Goal: Information Seeking & Learning: Compare options

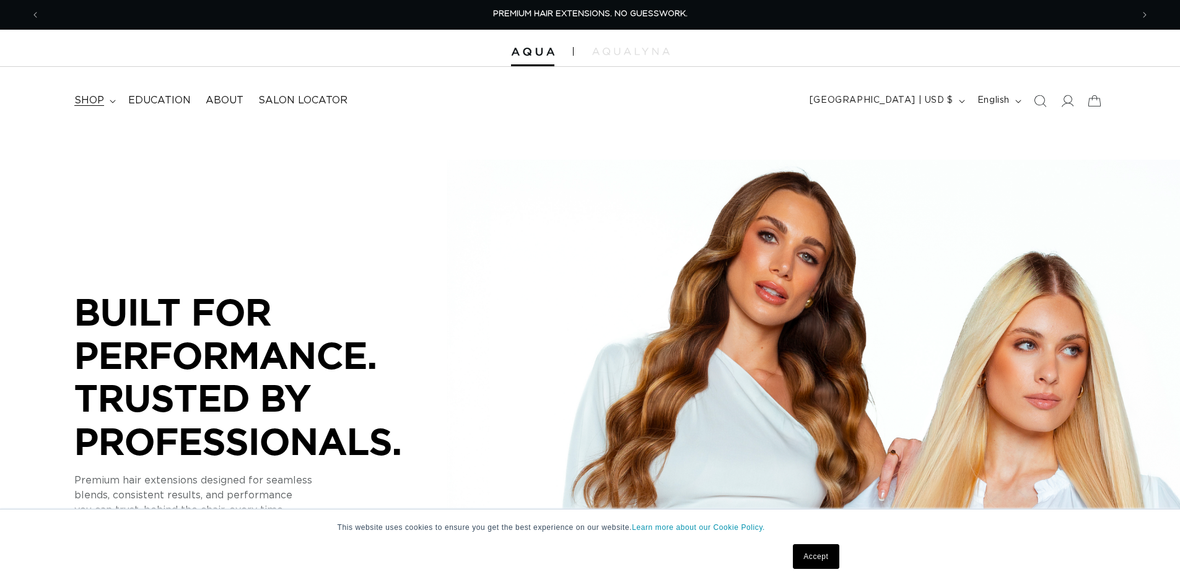
click at [104, 107] on span "shop" at bounding box center [89, 100] width 30 height 13
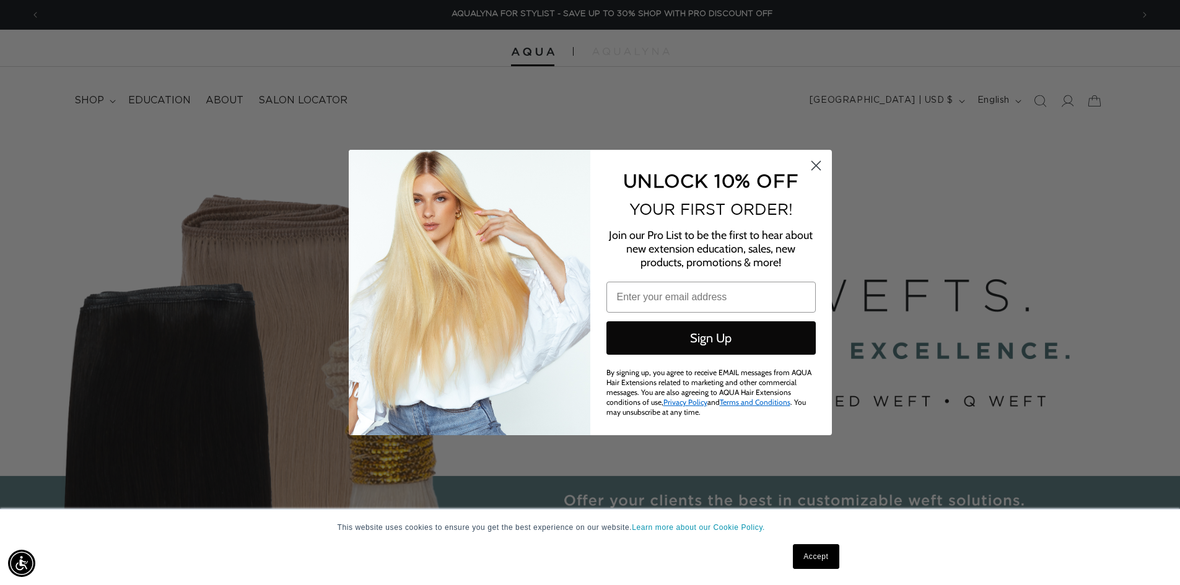
scroll to position [0, 2181]
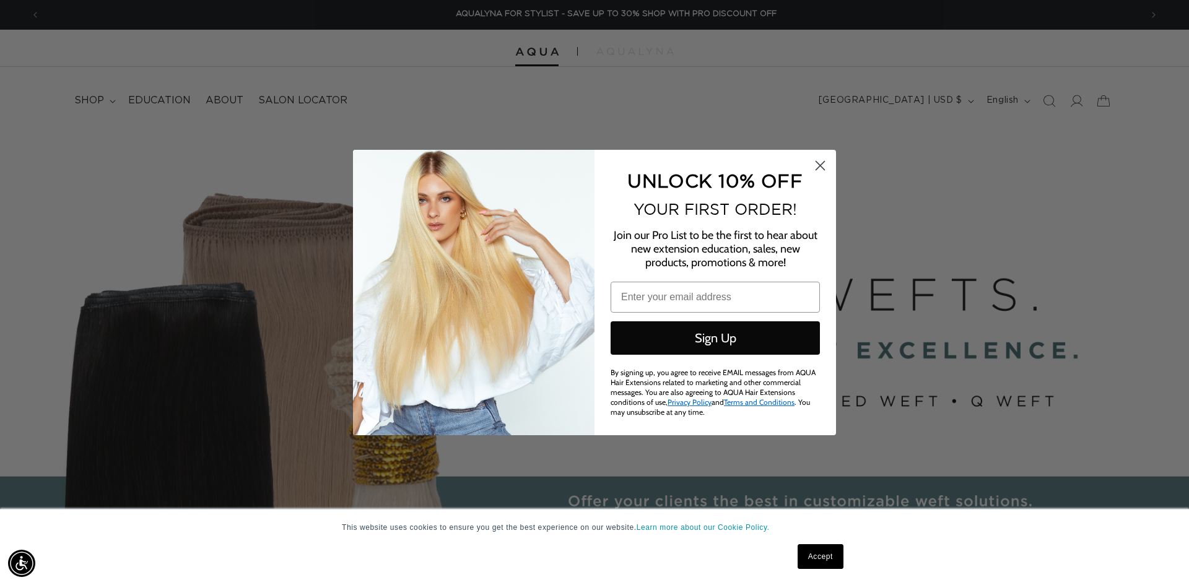
click at [820, 168] on circle "Close dialog" at bounding box center [820, 165] width 20 height 20
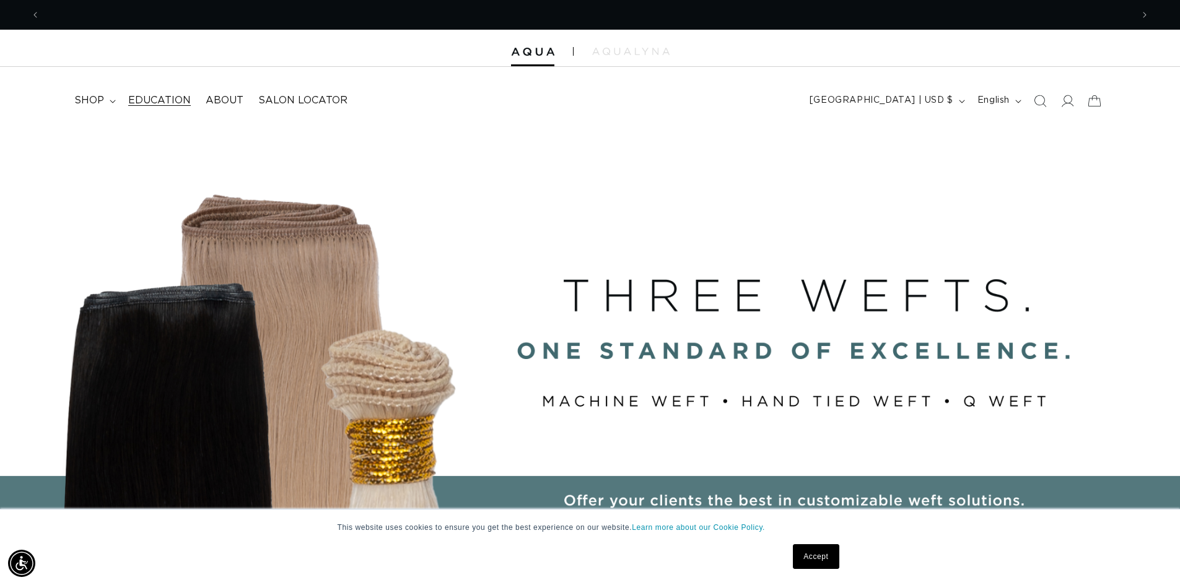
scroll to position [0, 0]
click at [104, 104] on span "shop" at bounding box center [89, 100] width 30 height 13
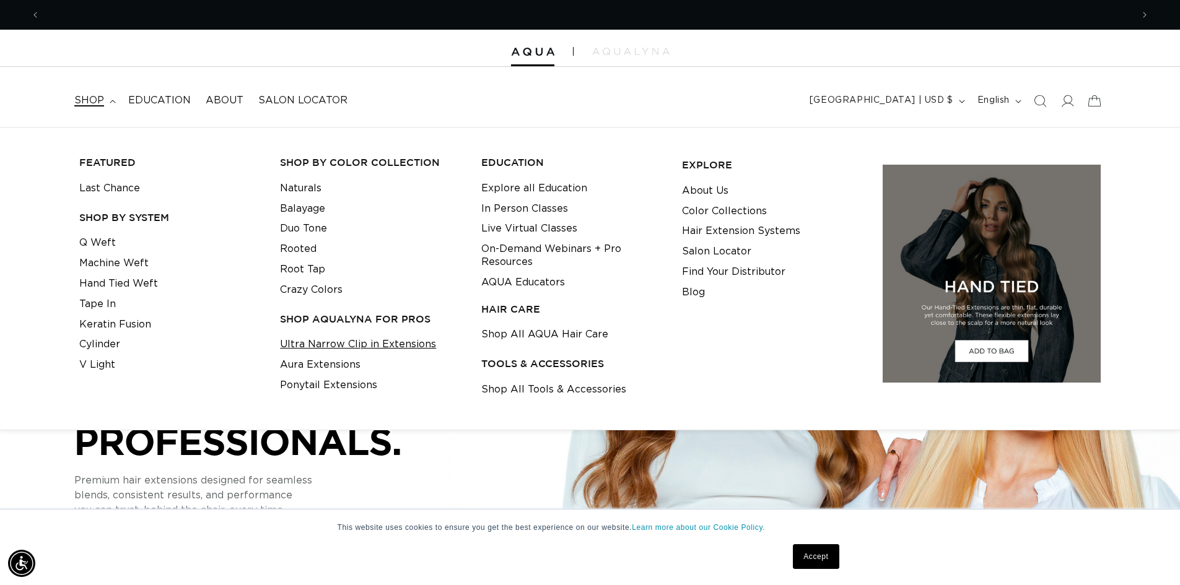
scroll to position [0, 1081]
click at [367, 355] on link "Ultra Narrow Clip in Extensions" at bounding box center [358, 344] width 156 height 20
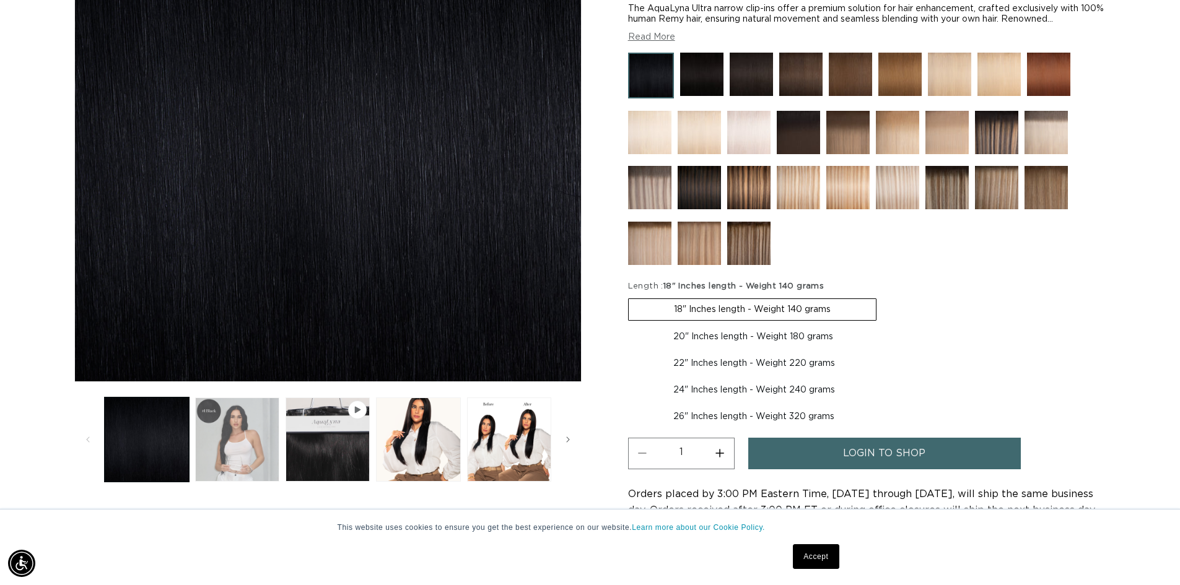
scroll to position [0, 1081]
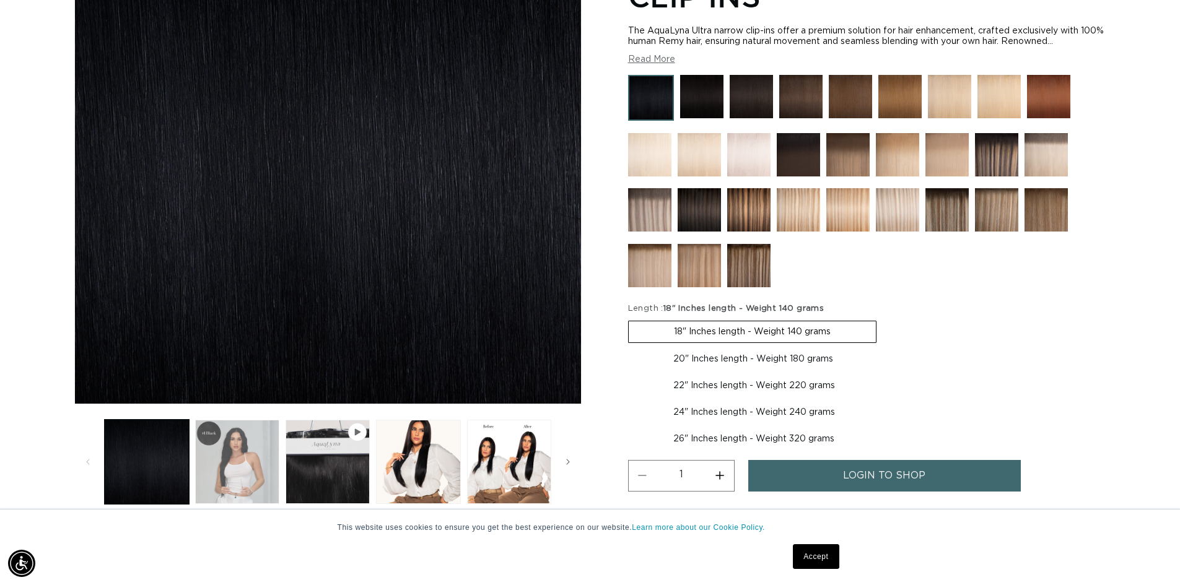
click at [273, 471] on button "Load image 2 in gallery view" at bounding box center [237, 462] width 84 height 84
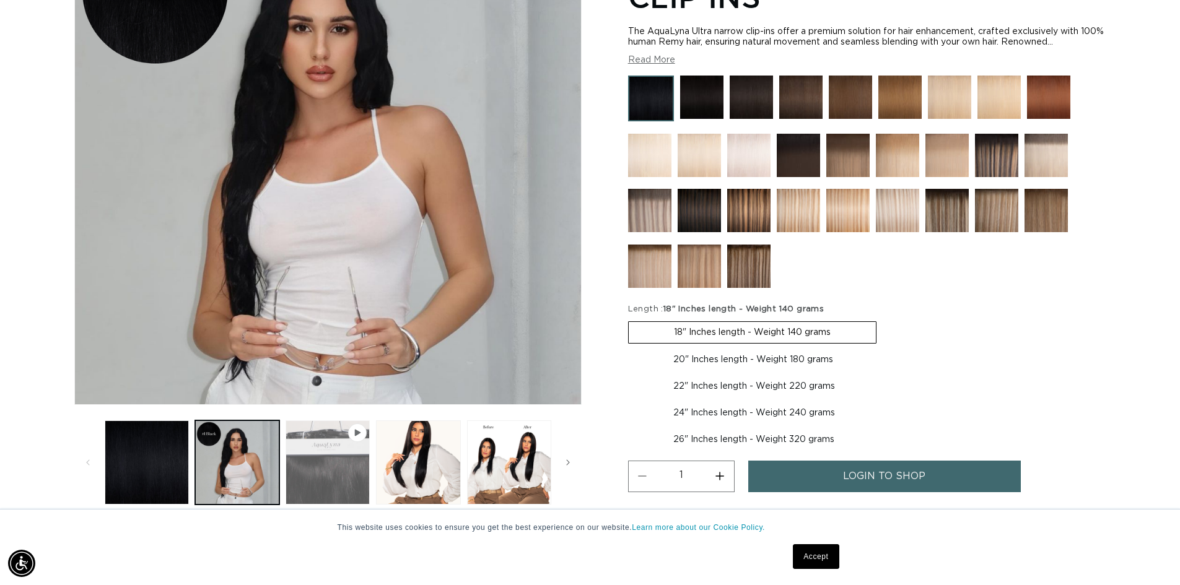
click at [324, 491] on button "Play video 1 in gallery view" at bounding box center [328, 463] width 84 height 84
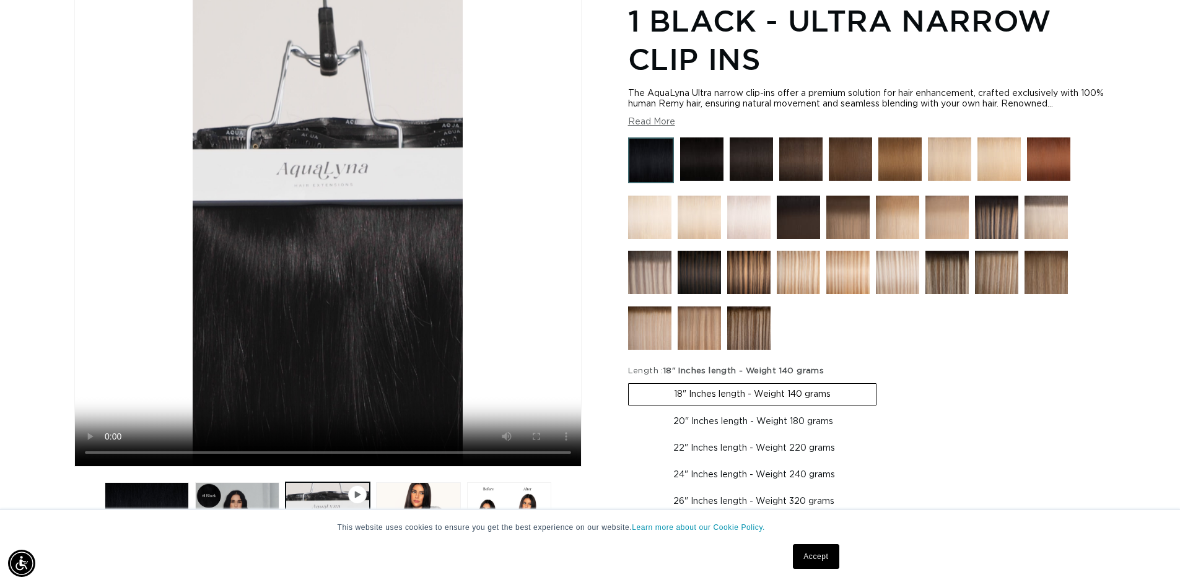
scroll to position [0, 2162]
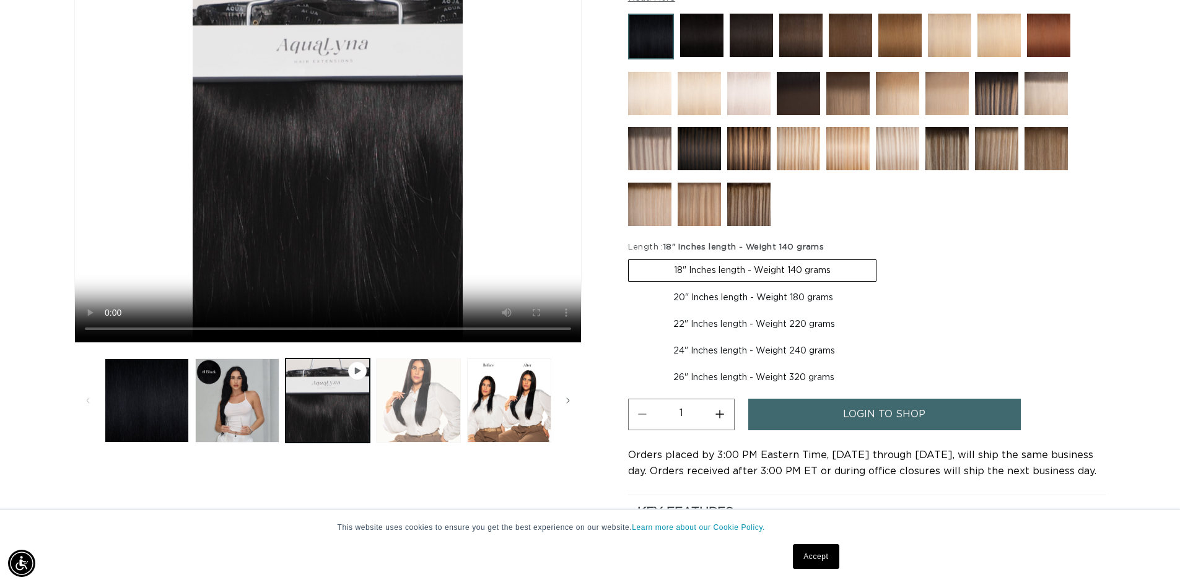
click at [424, 426] on button "Load image 3 in gallery view" at bounding box center [418, 401] width 84 height 84
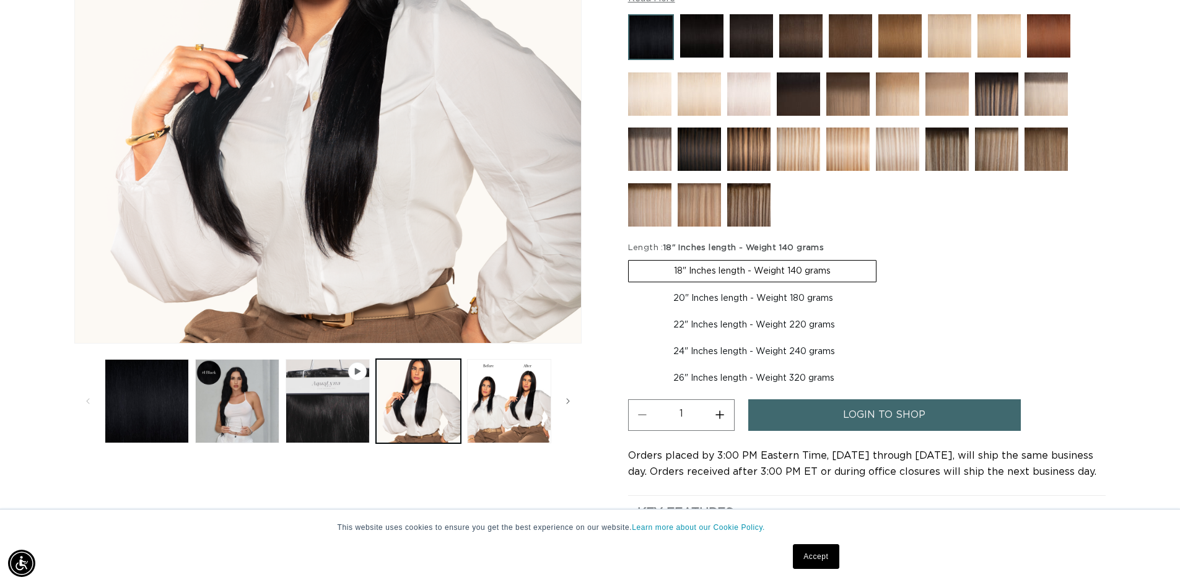
scroll to position [309, 0]
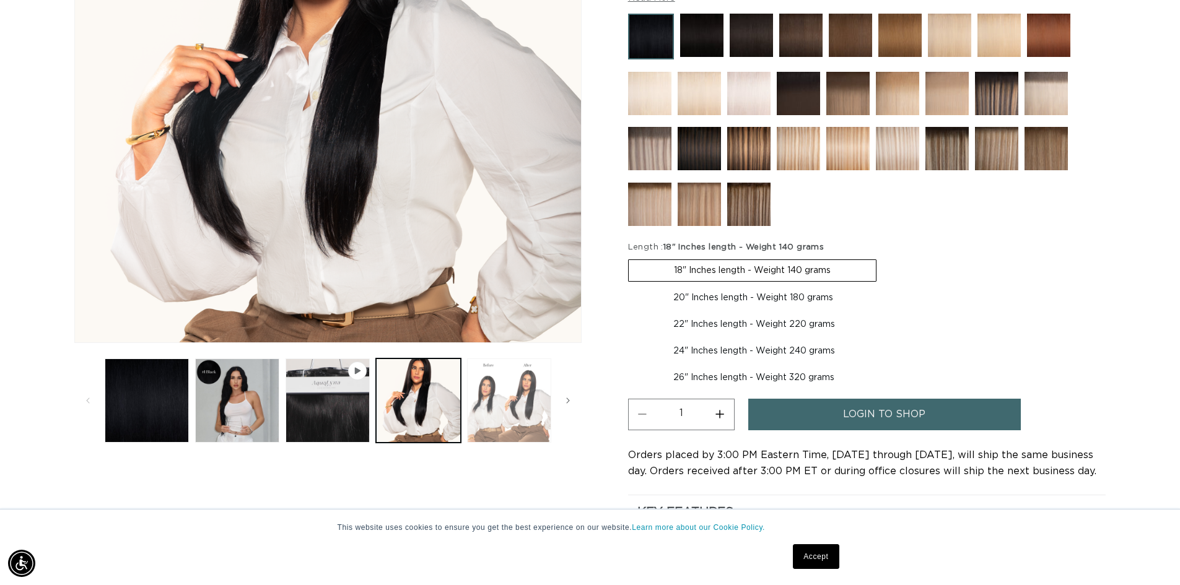
click at [494, 442] on button "Load image 4 in gallery view" at bounding box center [509, 401] width 84 height 84
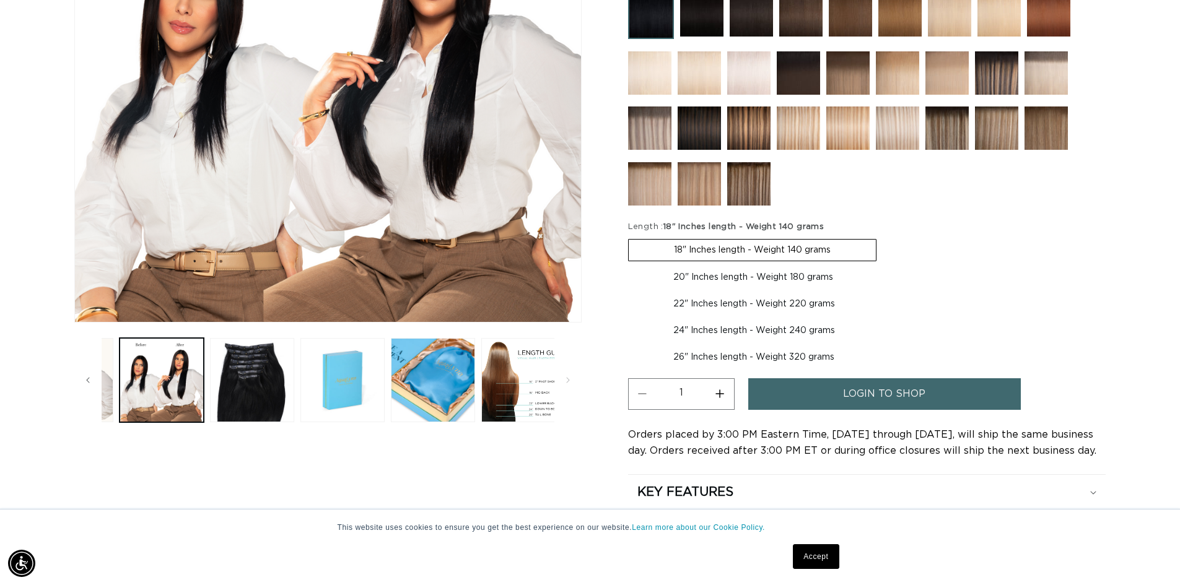
scroll to position [433, 0]
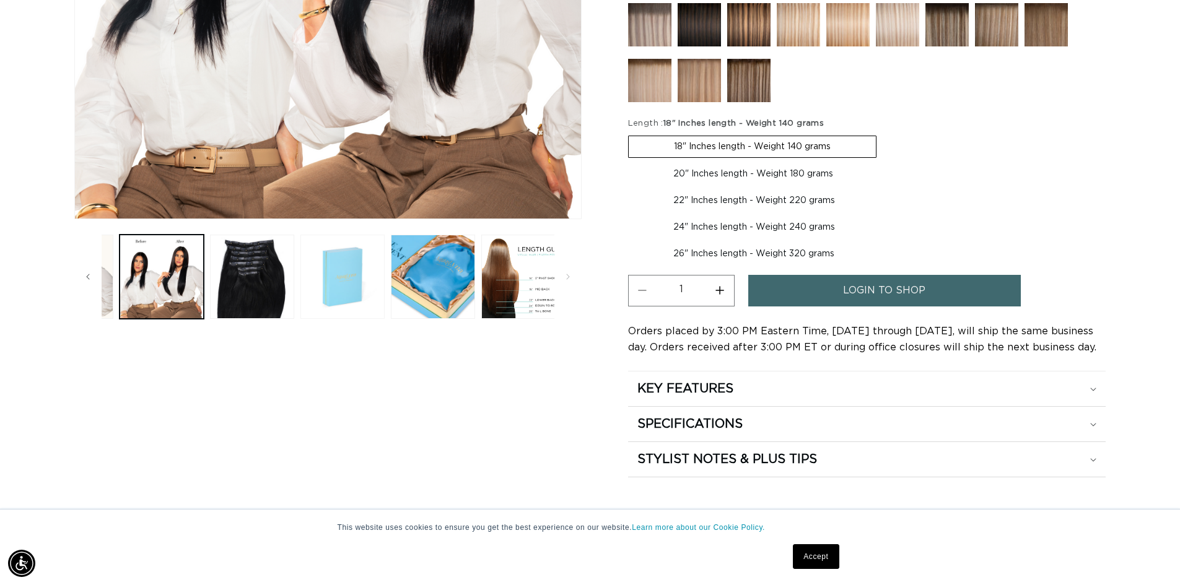
click at [346, 319] on button "Load image 6 in gallery view" at bounding box center [342, 277] width 84 height 84
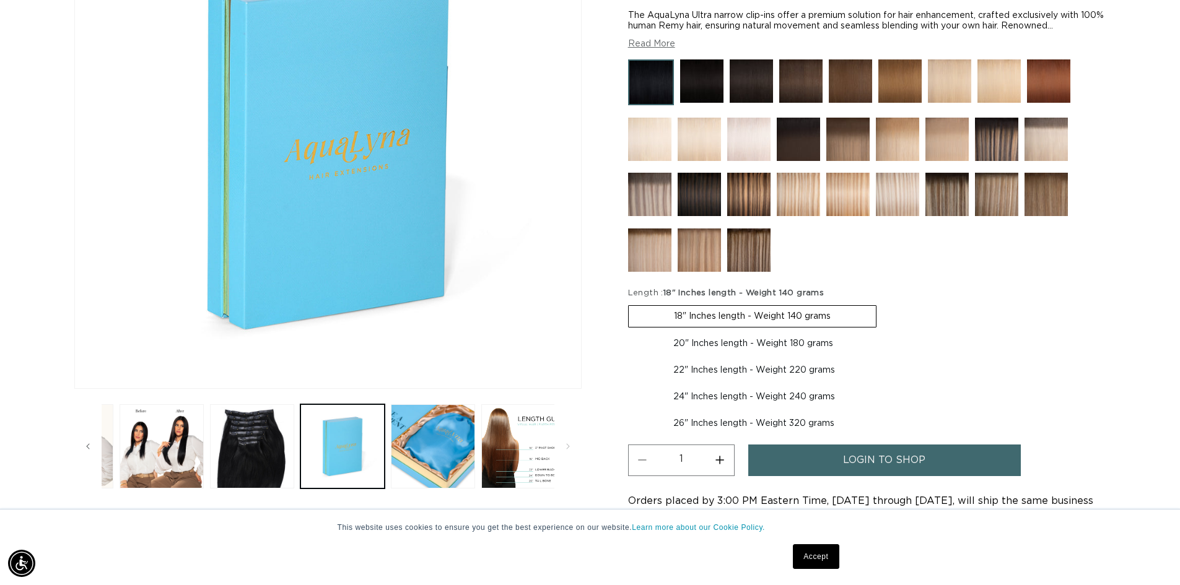
scroll to position [0, 1081]
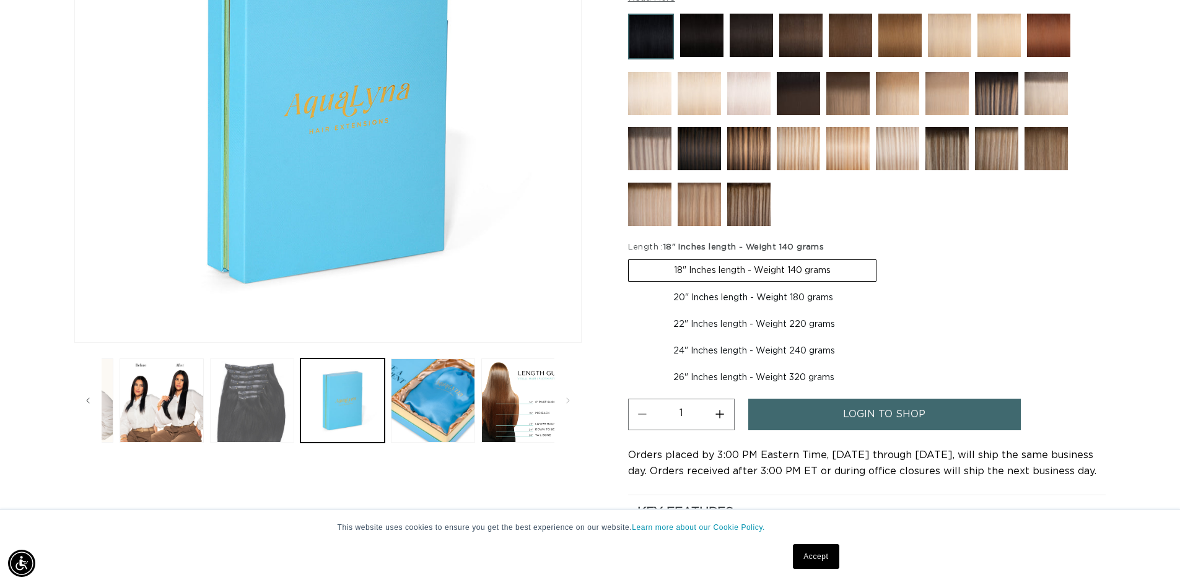
click at [273, 411] on button "Load image 5 in gallery view" at bounding box center [252, 401] width 84 height 84
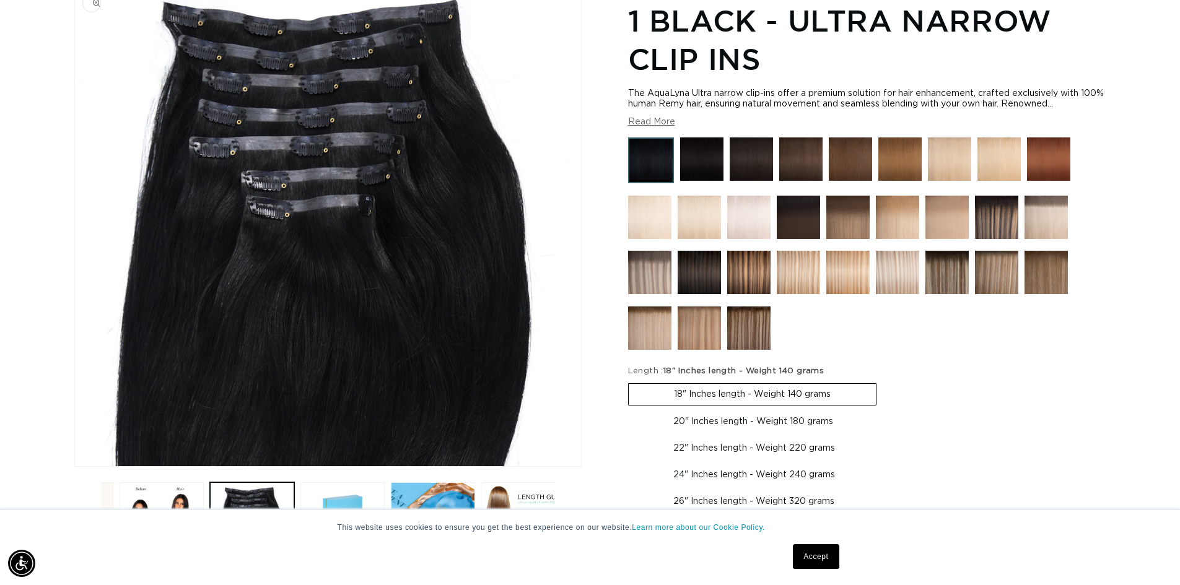
scroll to position [0, 2162]
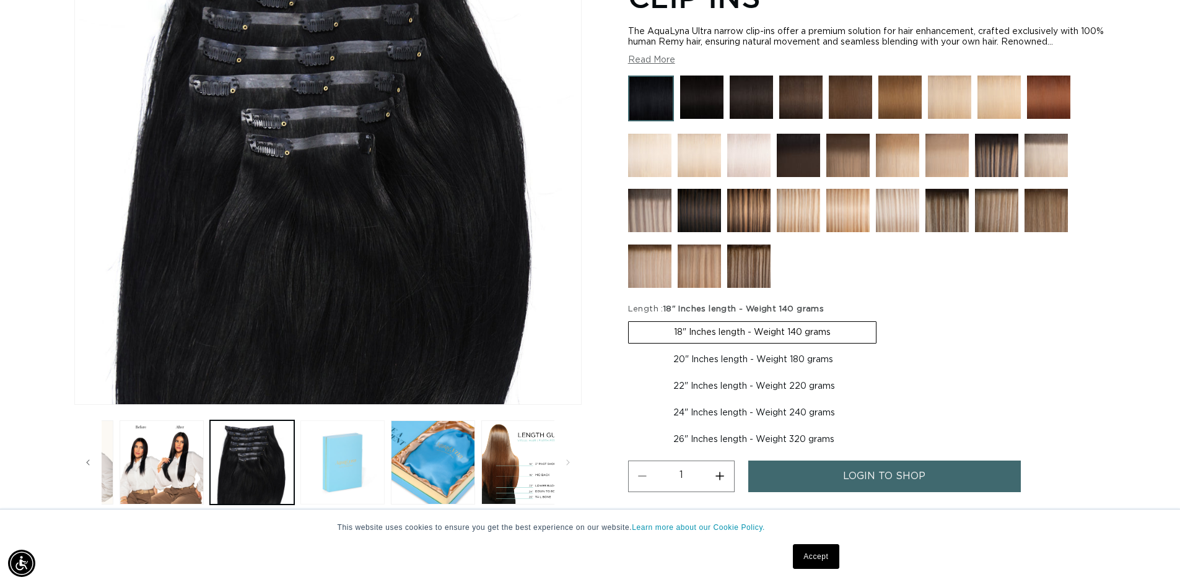
click at [352, 458] on button "Load image 6 in gallery view" at bounding box center [342, 463] width 84 height 84
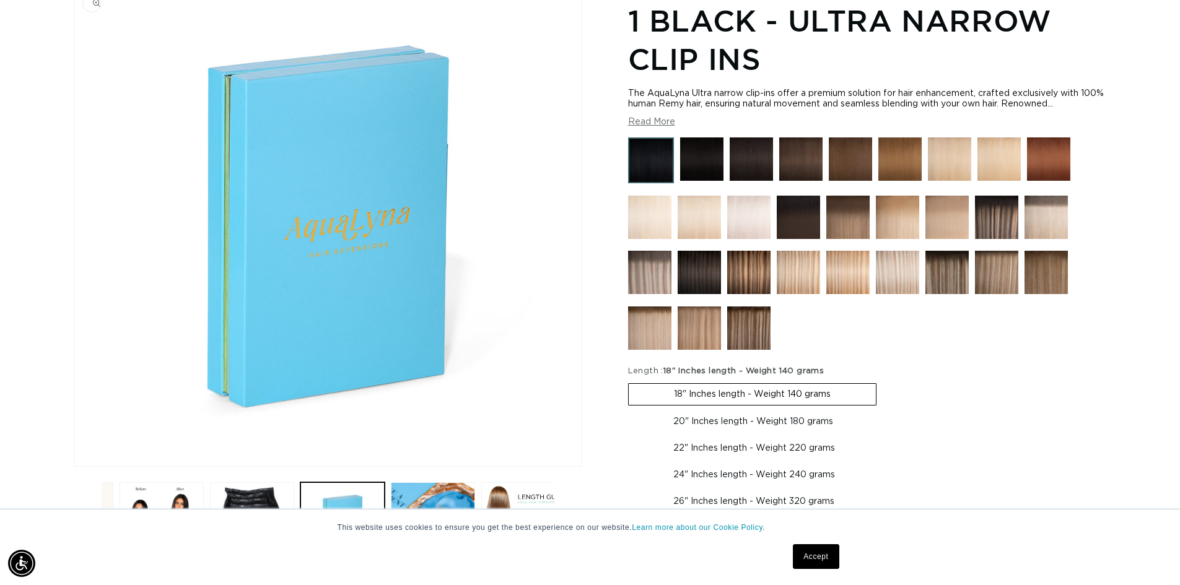
scroll to position [0, 0]
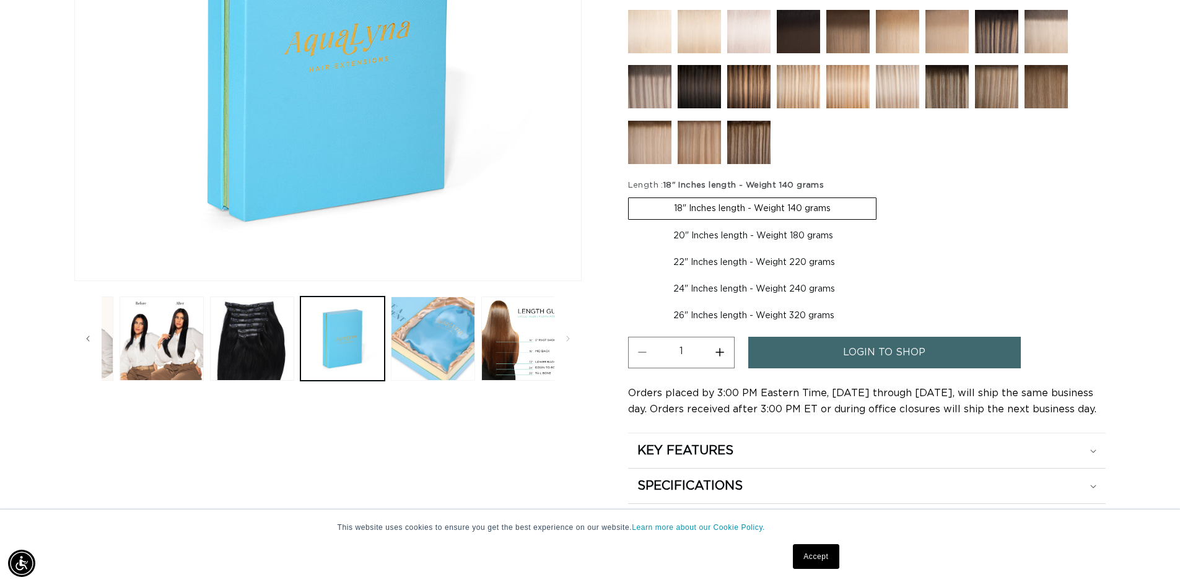
click at [414, 379] on button "Load image 7 in gallery view" at bounding box center [433, 339] width 84 height 84
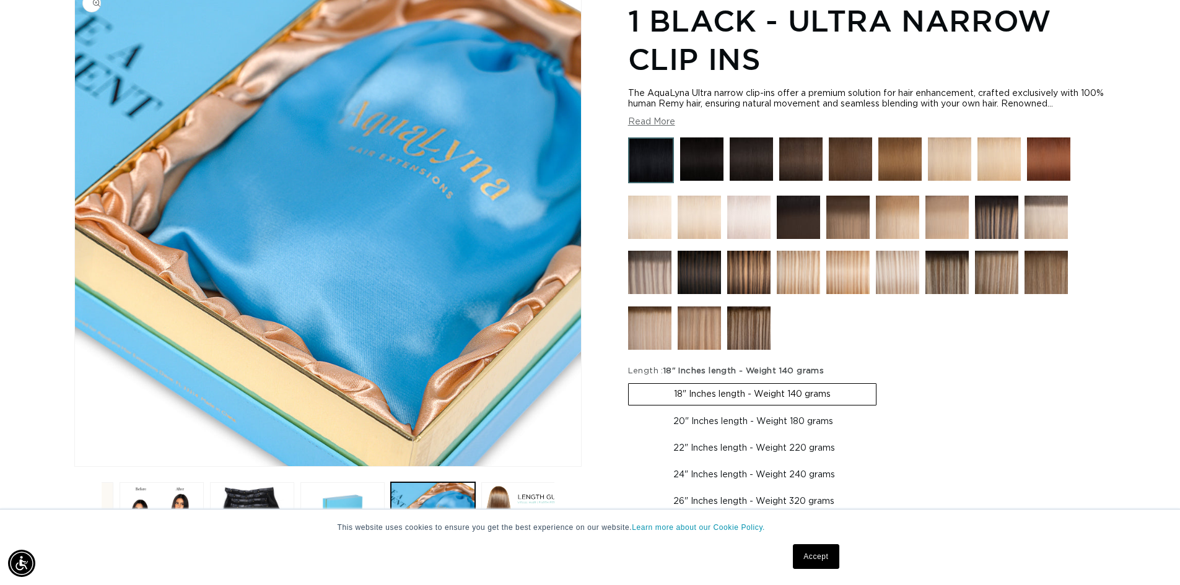
scroll to position [0, 2162]
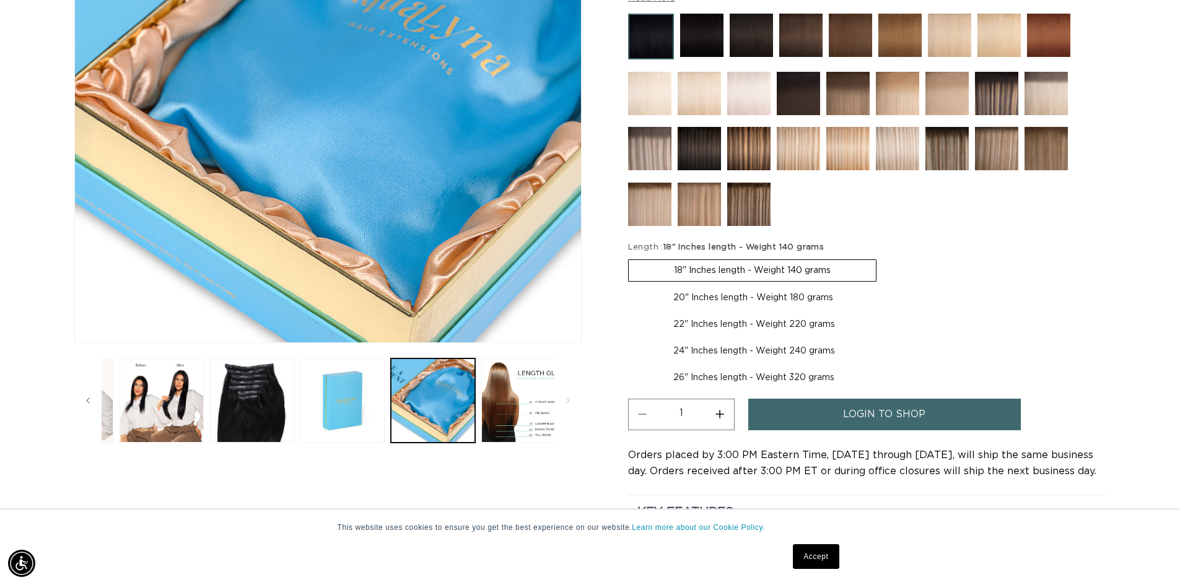
drag, startPoint x: 498, startPoint y: 418, endPoint x: 490, endPoint y: 414, distance: 8.9
click at [492, 416] on button "Load image 8 in gallery view" at bounding box center [523, 401] width 84 height 84
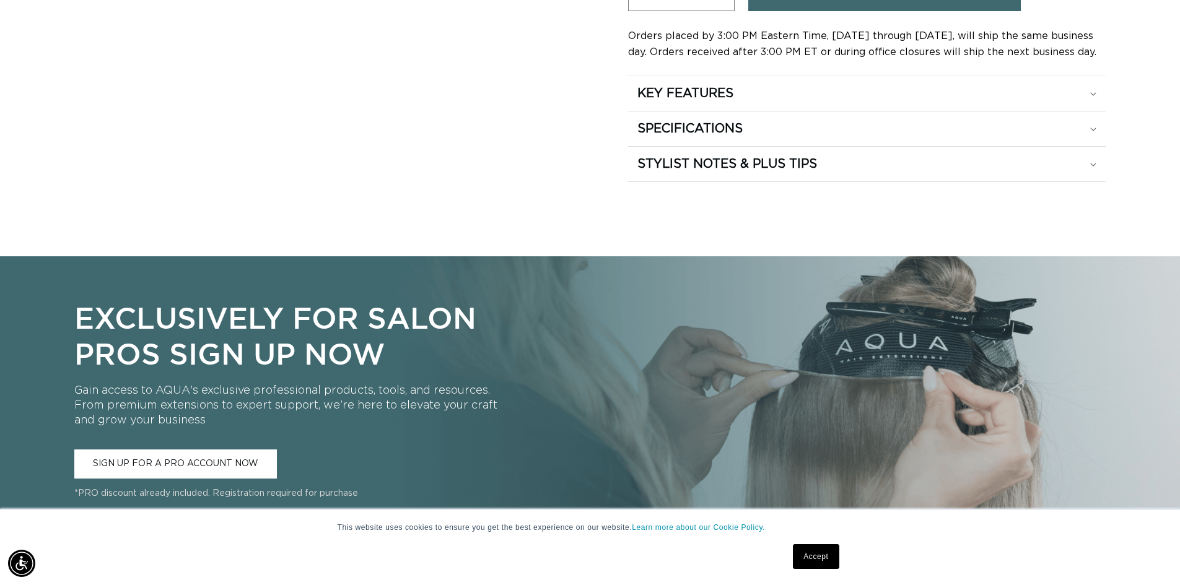
scroll to position [0, 0]
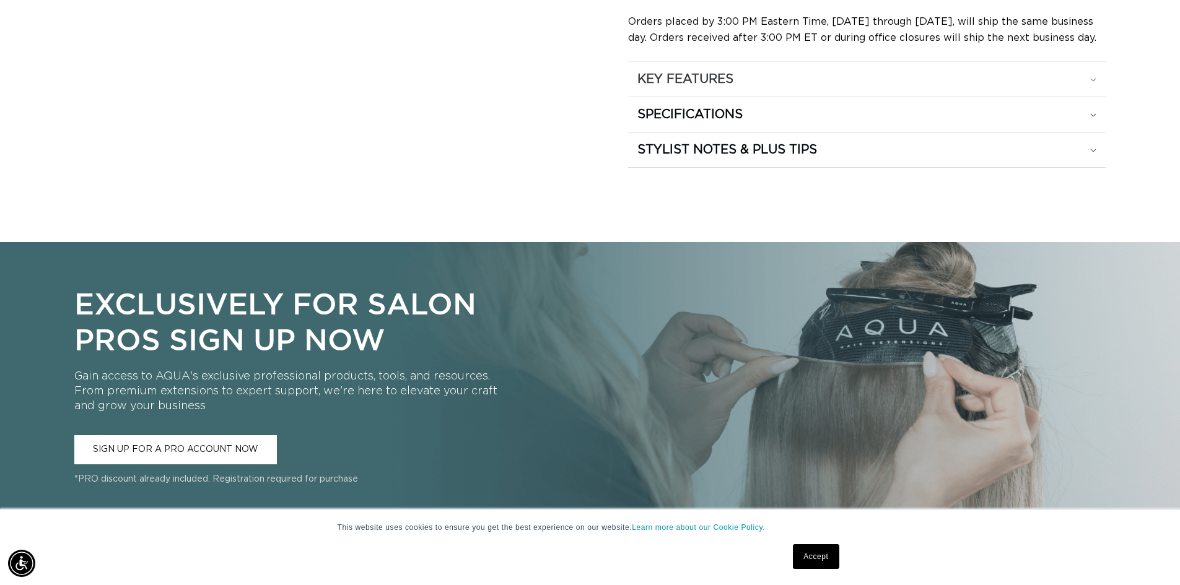
click at [769, 97] on summary "KEY FEATURES" at bounding box center [867, 79] width 478 height 35
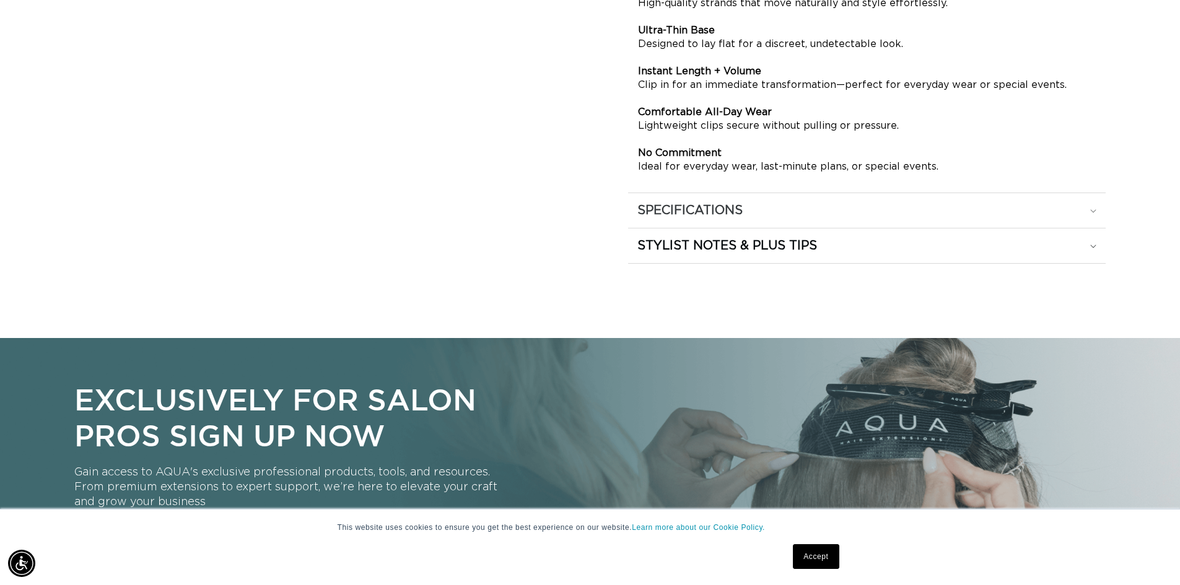
drag, startPoint x: 768, startPoint y: 339, endPoint x: 773, endPoint y: 331, distance: 9.5
click at [768, 219] on div "SPECIFICATIONS" at bounding box center [866, 211] width 459 height 16
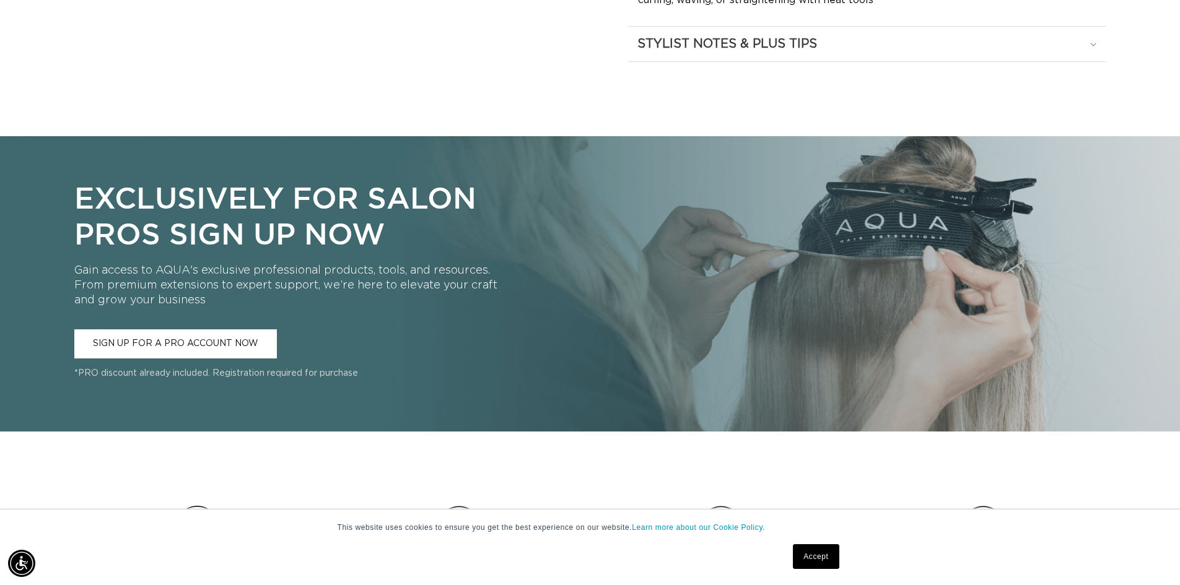
click at [829, 52] on div "STYLIST NOTES & PLUS TIPS" at bounding box center [866, 44] width 459 height 16
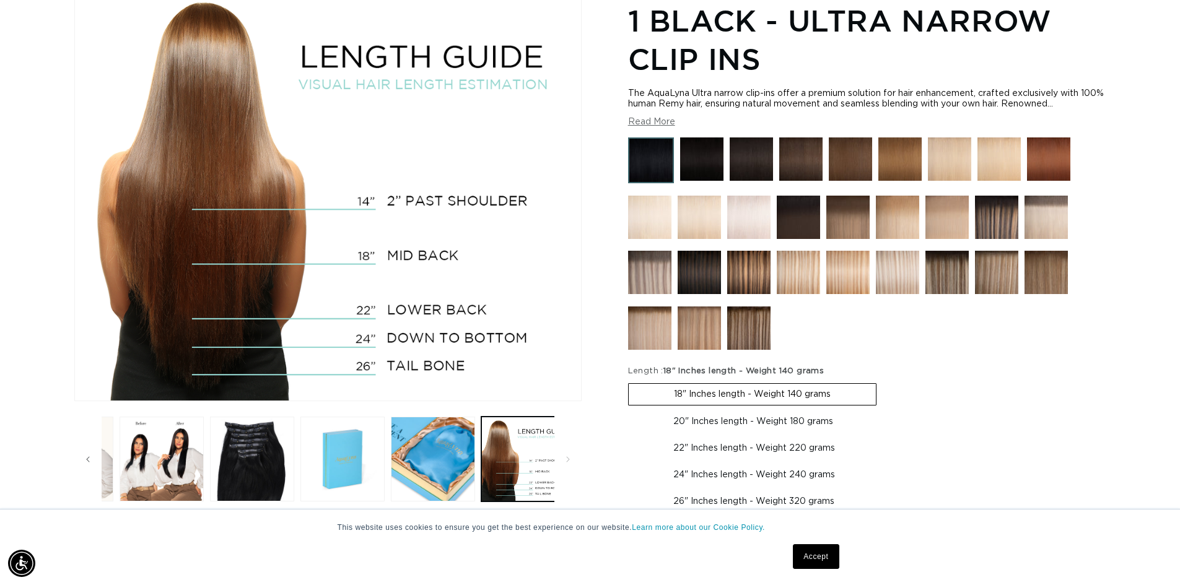
drag, startPoint x: 702, startPoint y: 212, endPoint x: 710, endPoint y: 207, distance: 8.6
click at [703, 181] on img at bounding box center [701, 158] width 43 height 43
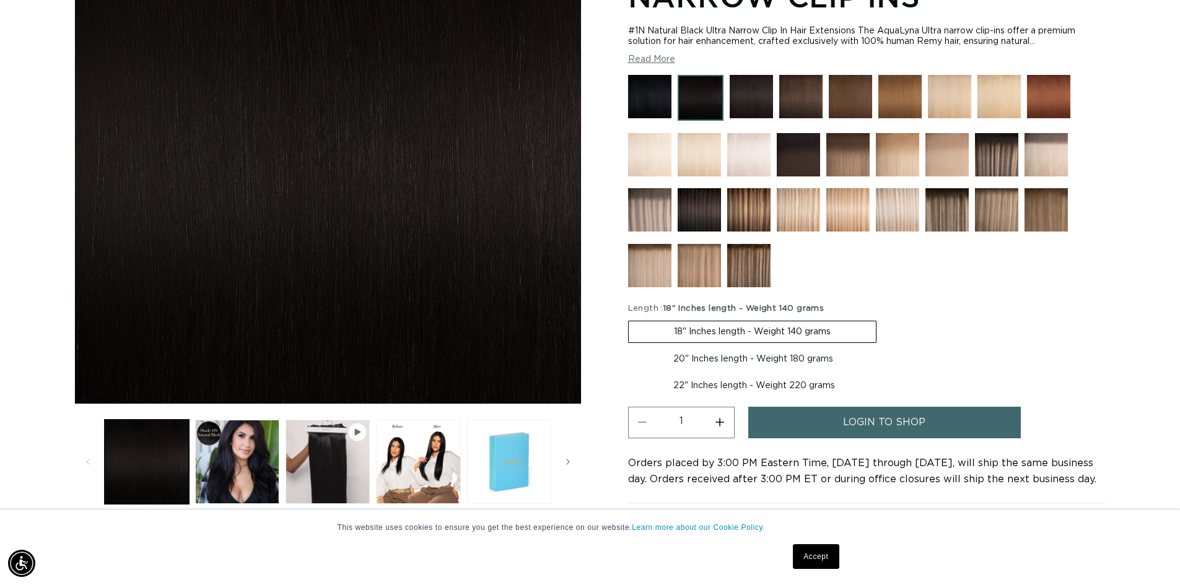
scroll to position [0, 1081]
click at [947, 118] on img at bounding box center [949, 96] width 43 height 43
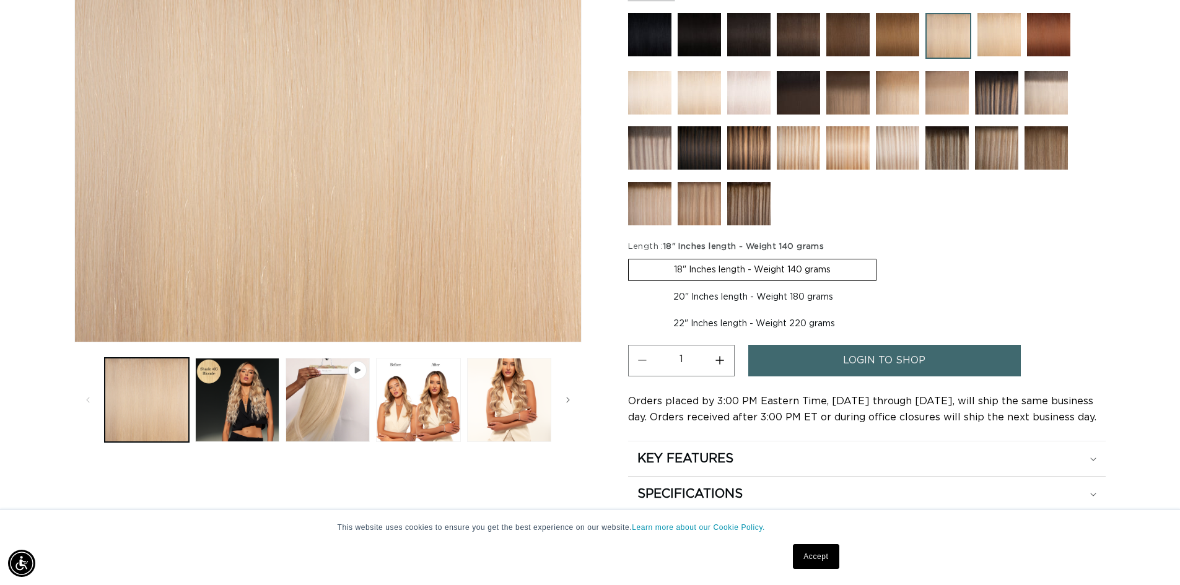
scroll to position [0, 1081]
click at [979, 115] on img at bounding box center [996, 92] width 43 height 43
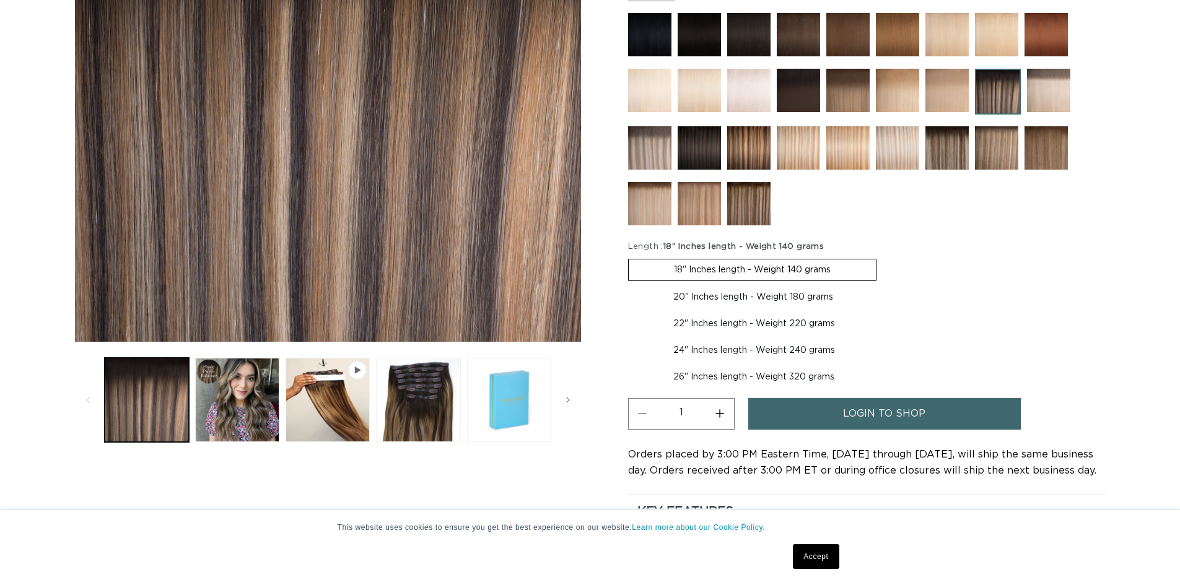
scroll to position [0, 1081]
click at [265, 402] on button "Load image 2 in gallery view" at bounding box center [237, 400] width 84 height 84
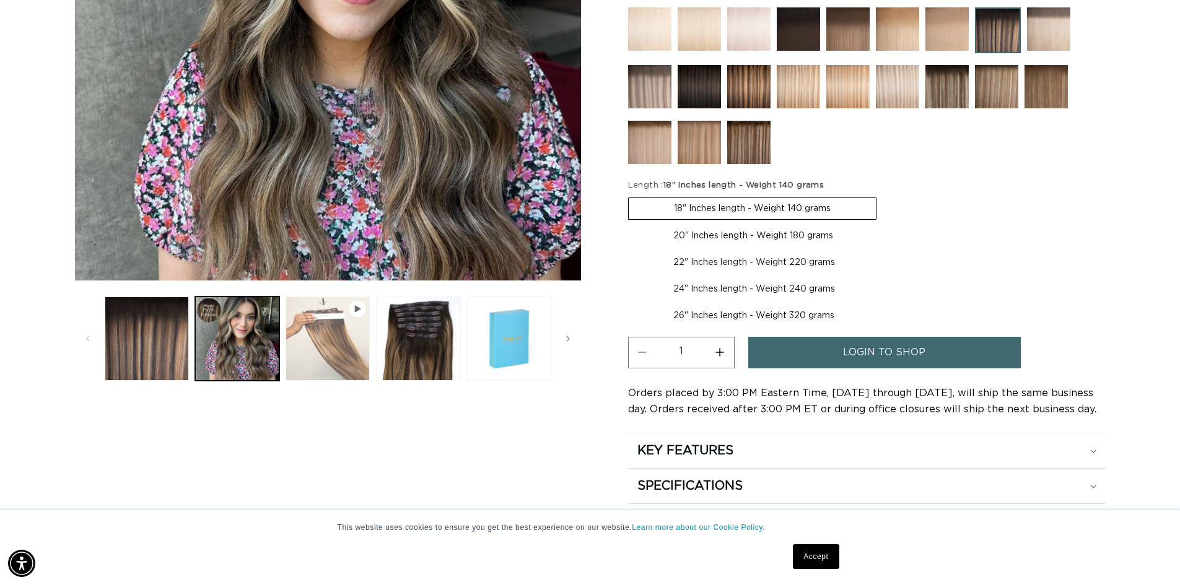
scroll to position [0, 2162]
drag, startPoint x: 339, startPoint y: 375, endPoint x: 347, endPoint y: 364, distance: 14.1
click at [340, 373] on button "Play video 1 in gallery view" at bounding box center [328, 339] width 84 height 84
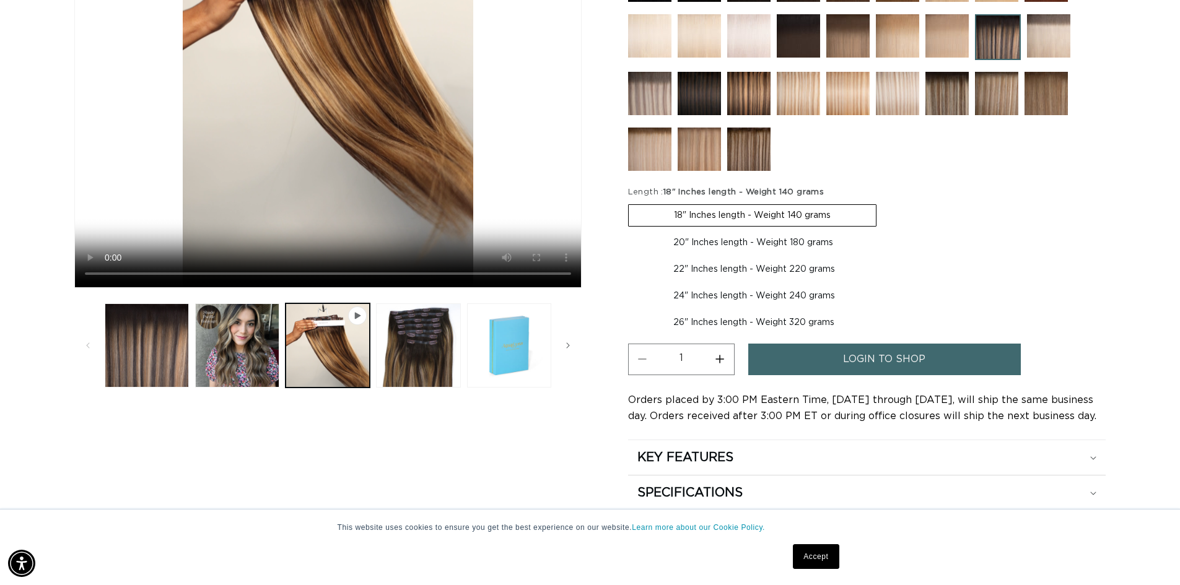
scroll to position [371, 0]
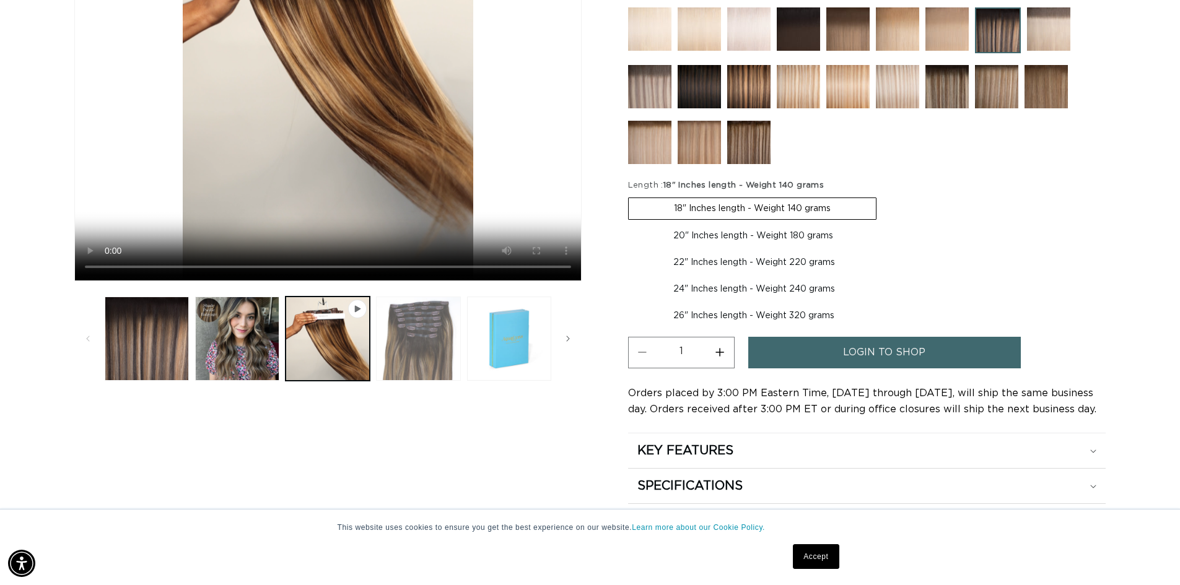
click at [435, 381] on button "Load image 3 in gallery view" at bounding box center [418, 339] width 84 height 84
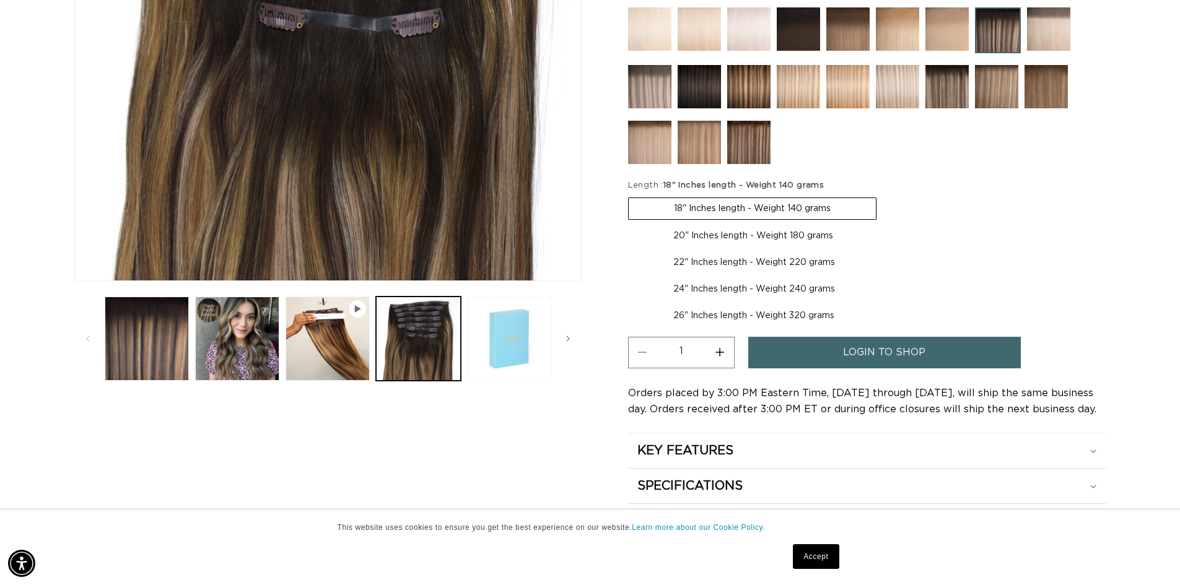
click at [512, 377] on button "Load image 4 in gallery view" at bounding box center [509, 339] width 84 height 84
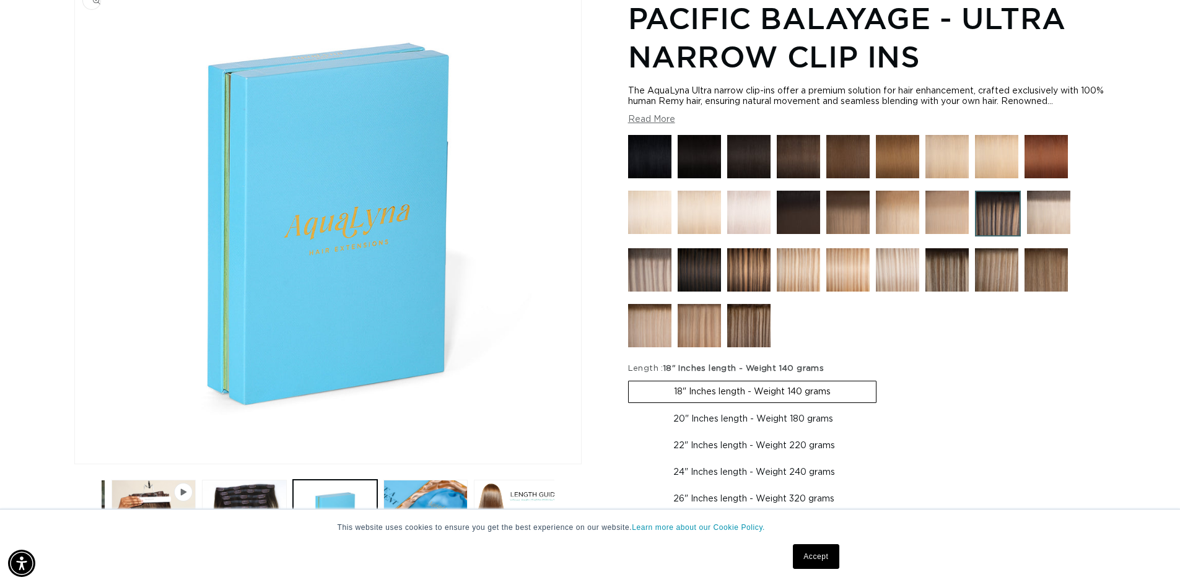
scroll to position [185, 0]
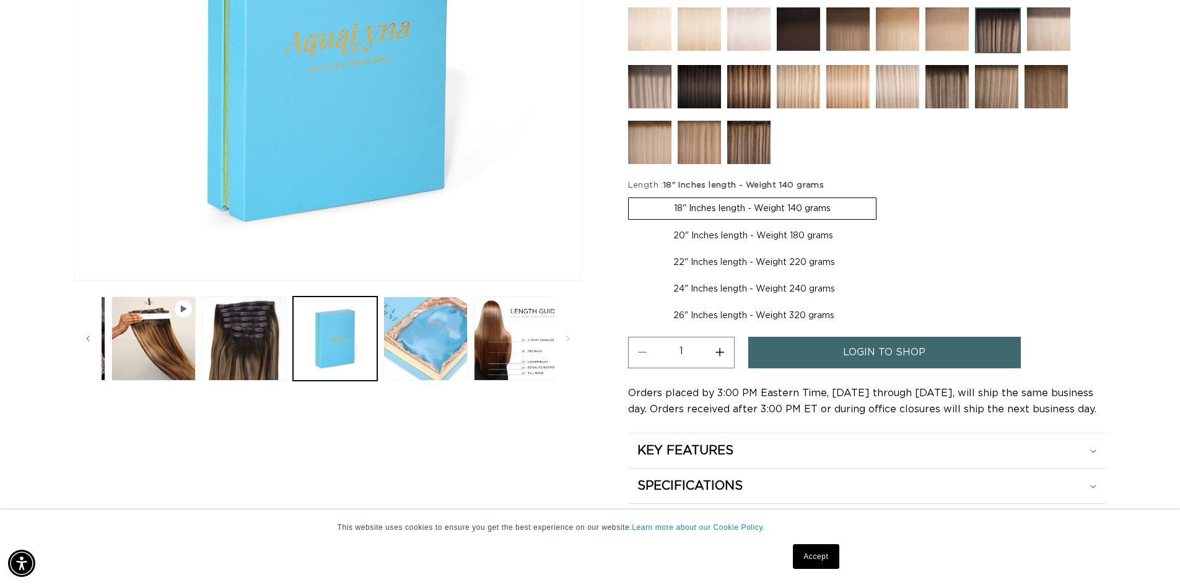
click at [420, 362] on button "Load image 5 in gallery view" at bounding box center [425, 339] width 84 height 84
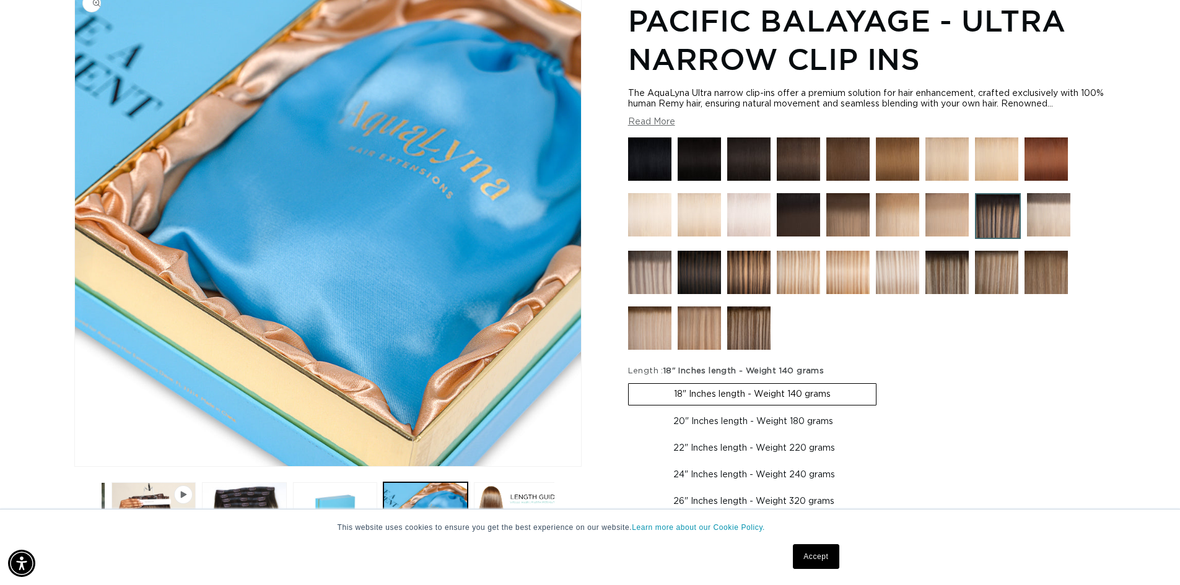
scroll to position [0, 1081]
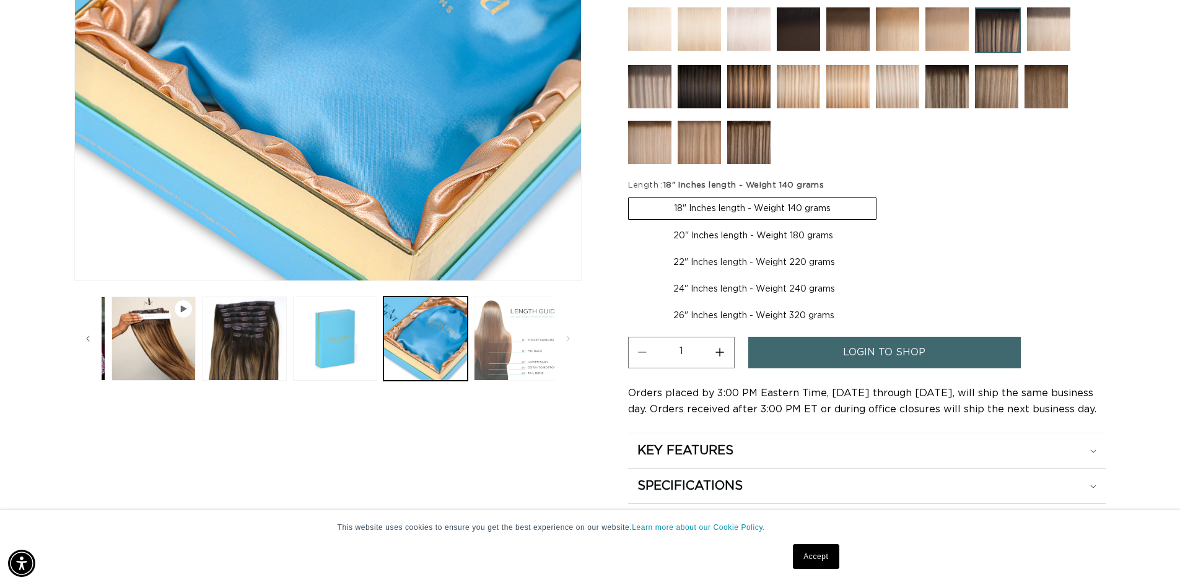
click at [518, 361] on button "Load image 6 in gallery view" at bounding box center [516, 339] width 84 height 84
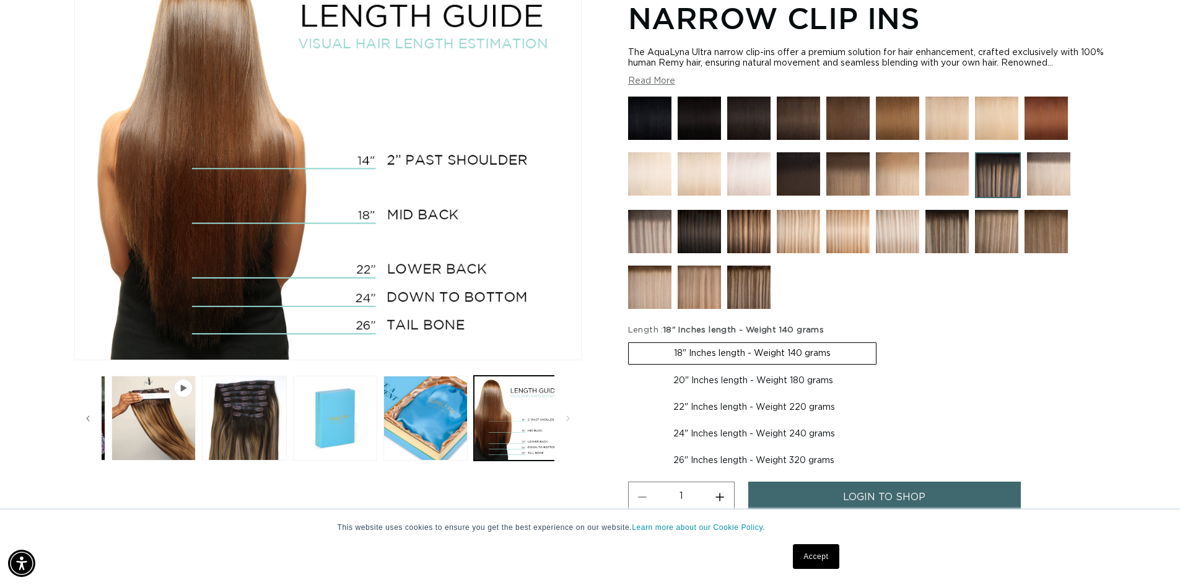
scroll to position [0, 0]
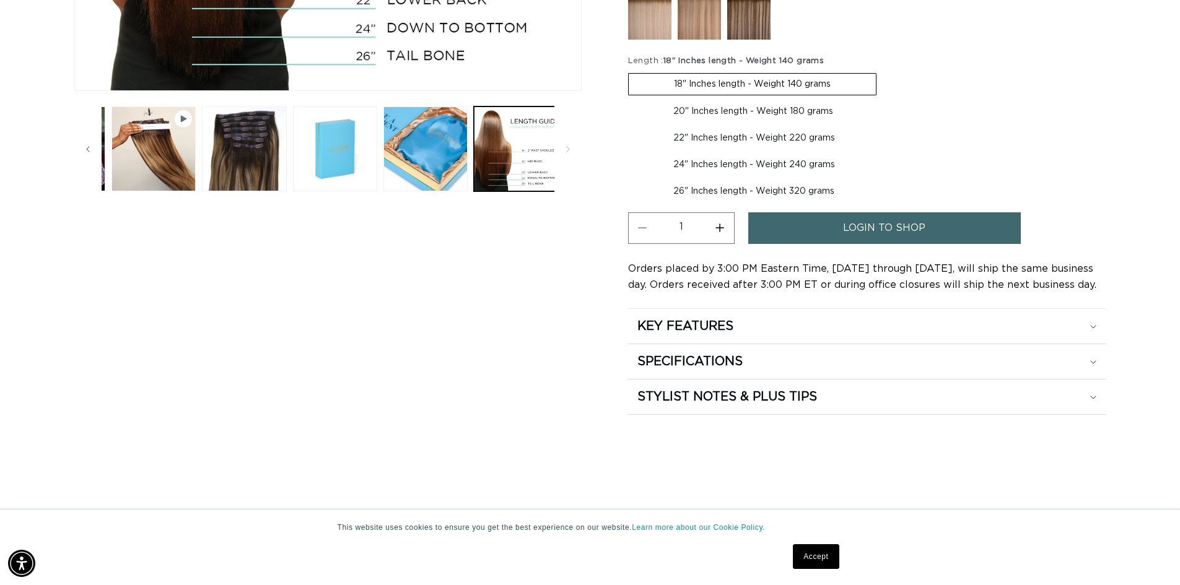
click at [737, 122] on label "20" Inches length - Weight 180 grams Variant sold out or unavailable" at bounding box center [753, 111] width 250 height 21
click at [883, 71] on input "20" Inches length - Weight 180 grams Variant sold out or unavailable" at bounding box center [883, 71] width 1 height 1
radio input "true"
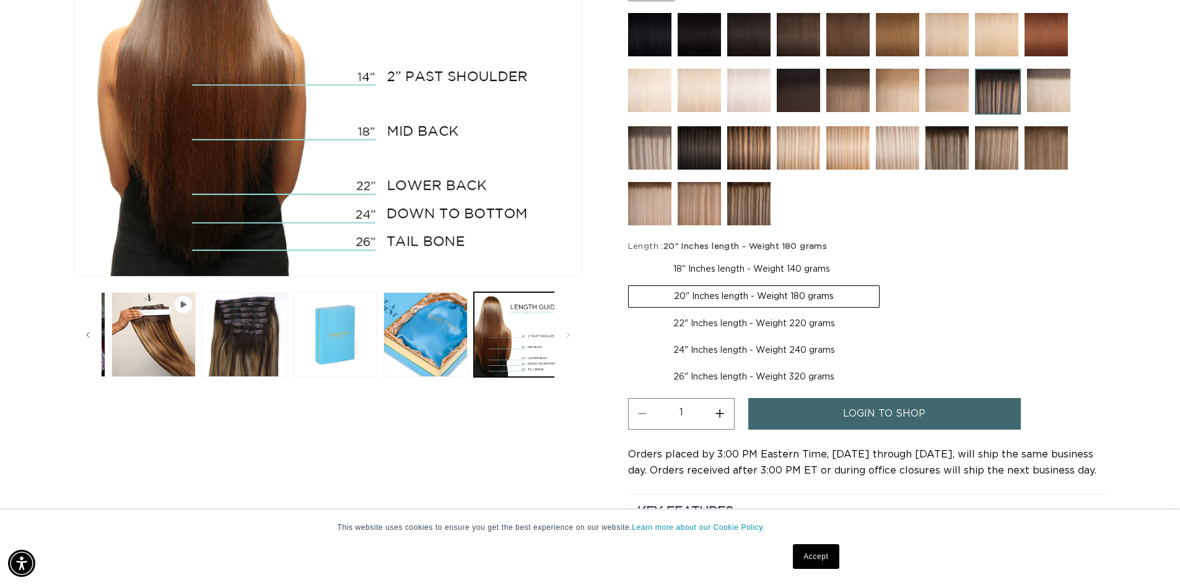
click at [646, 170] on img at bounding box center [649, 147] width 43 height 43
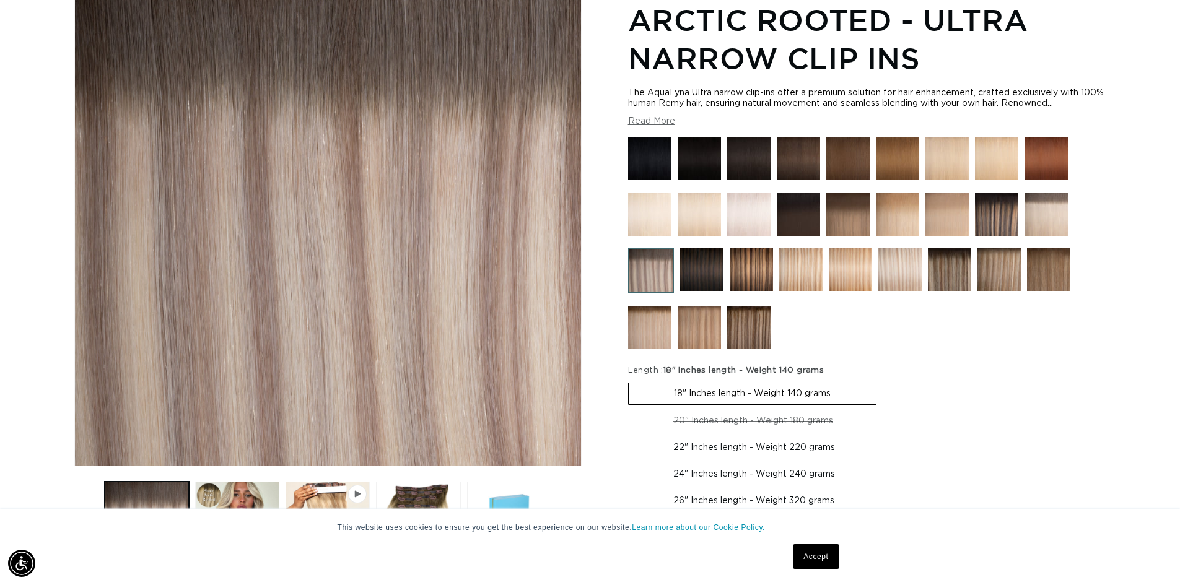
click at [699, 291] on img at bounding box center [701, 269] width 43 height 43
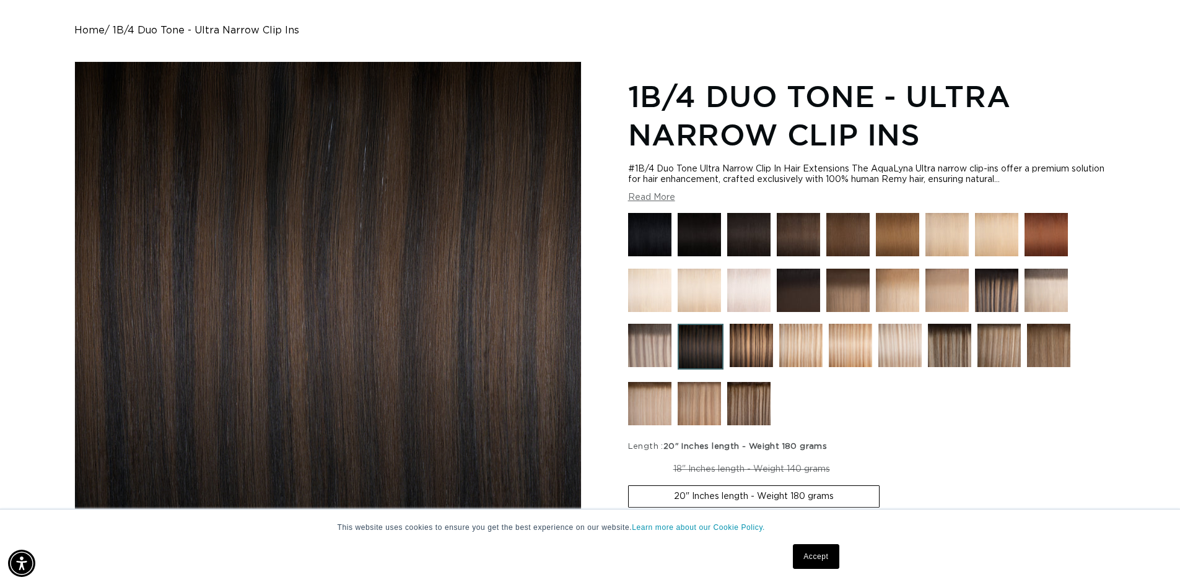
scroll to position [186, 0]
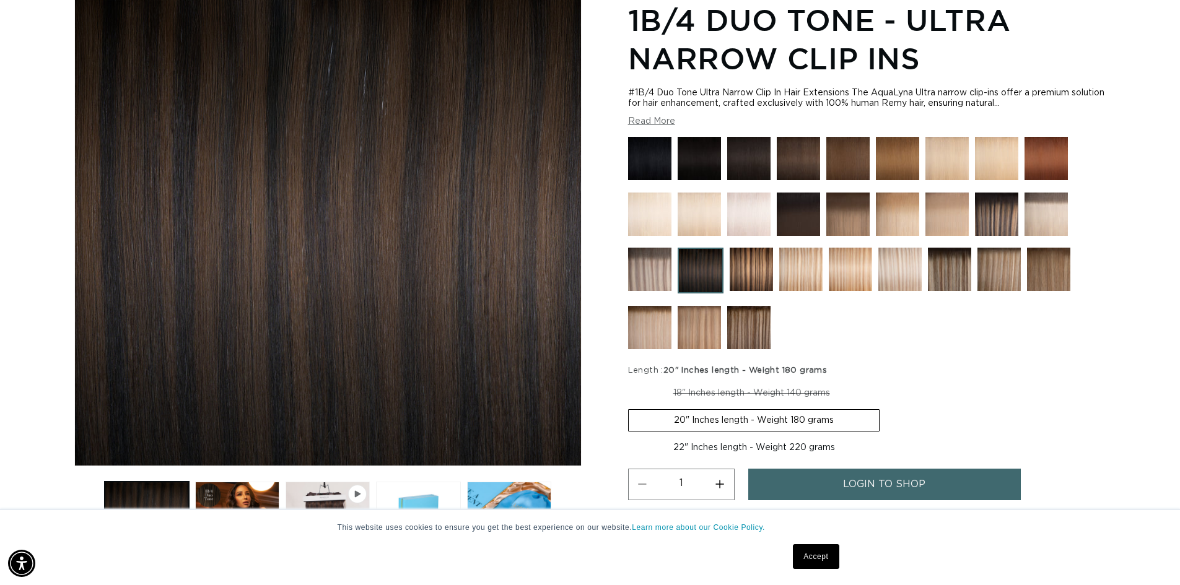
click at [796, 291] on img at bounding box center [800, 269] width 43 height 43
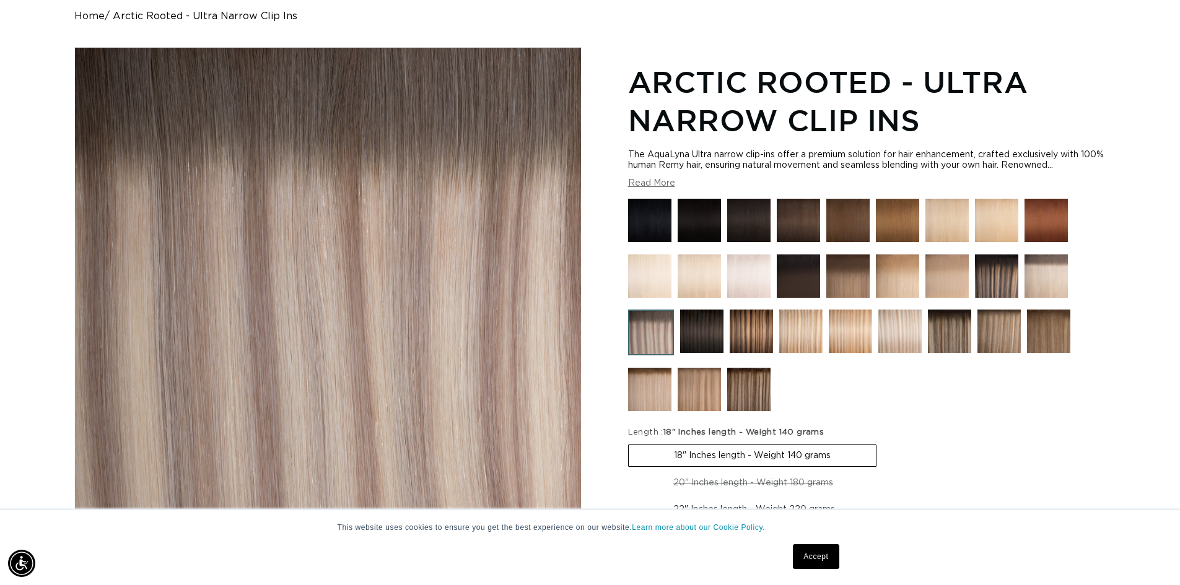
scroll to position [0, 2162]
click at [1037, 298] on img at bounding box center [1045, 276] width 43 height 43
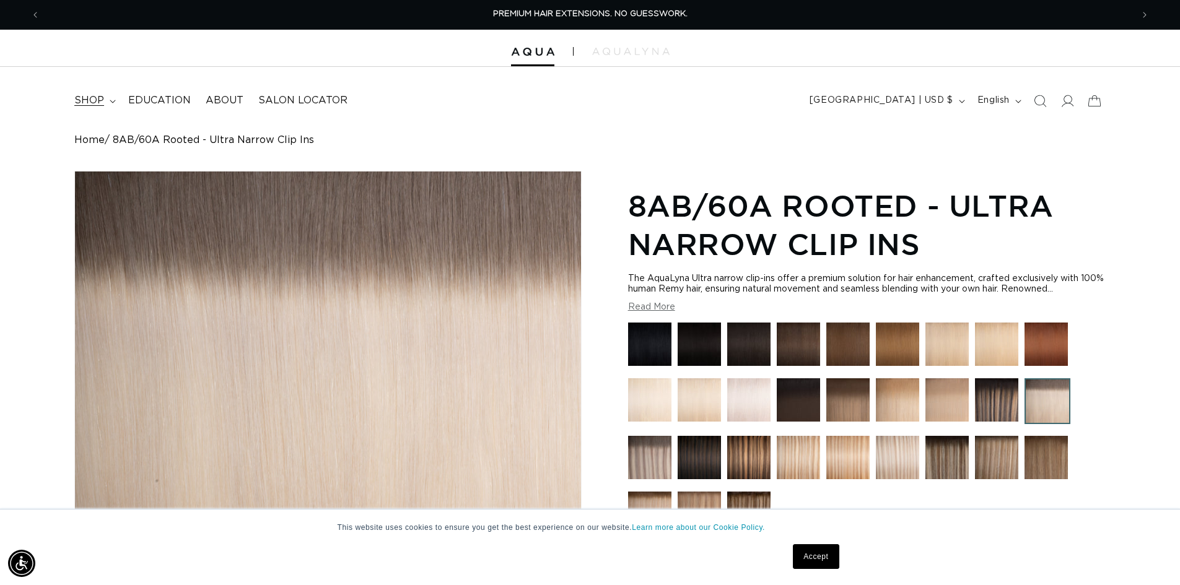
click at [104, 107] on span "shop" at bounding box center [89, 100] width 30 height 13
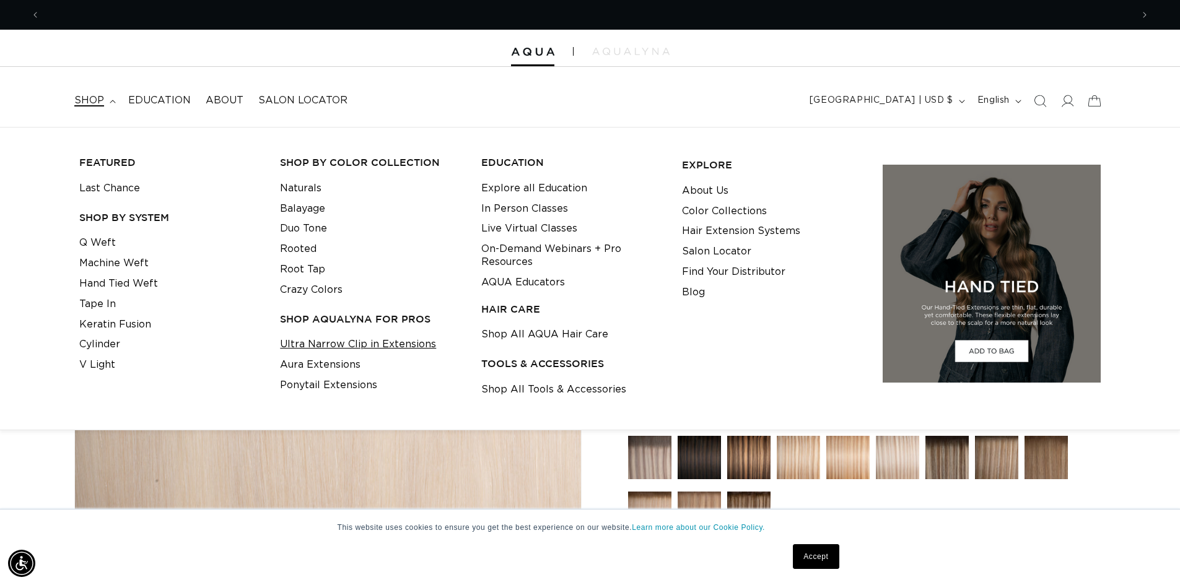
scroll to position [0, 2162]
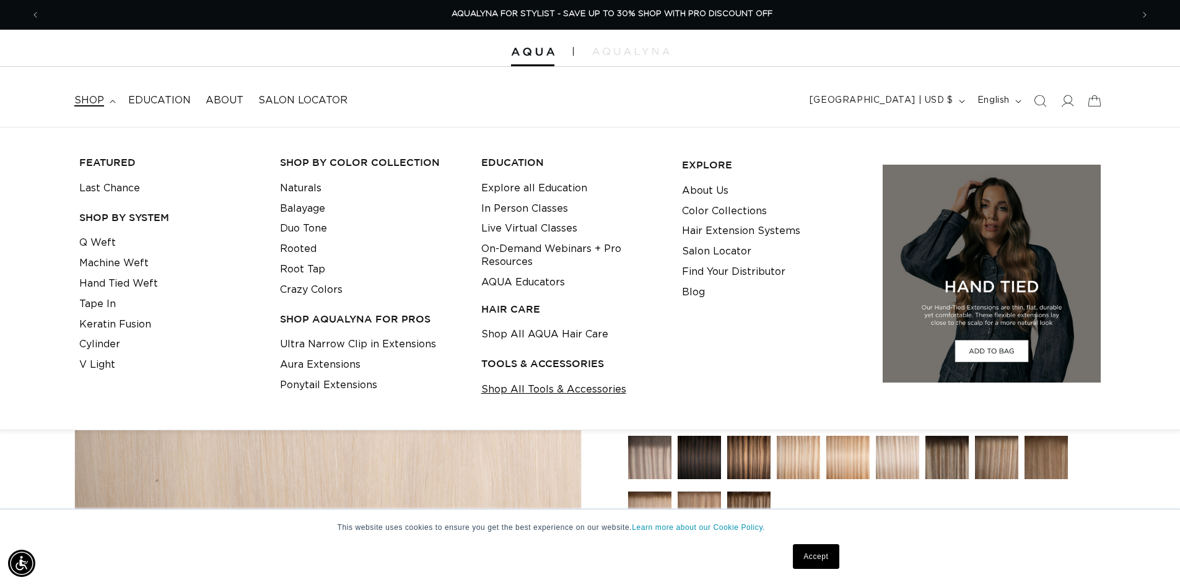
click at [506, 400] on link "Shop All Tools & Accessories" at bounding box center [553, 390] width 145 height 20
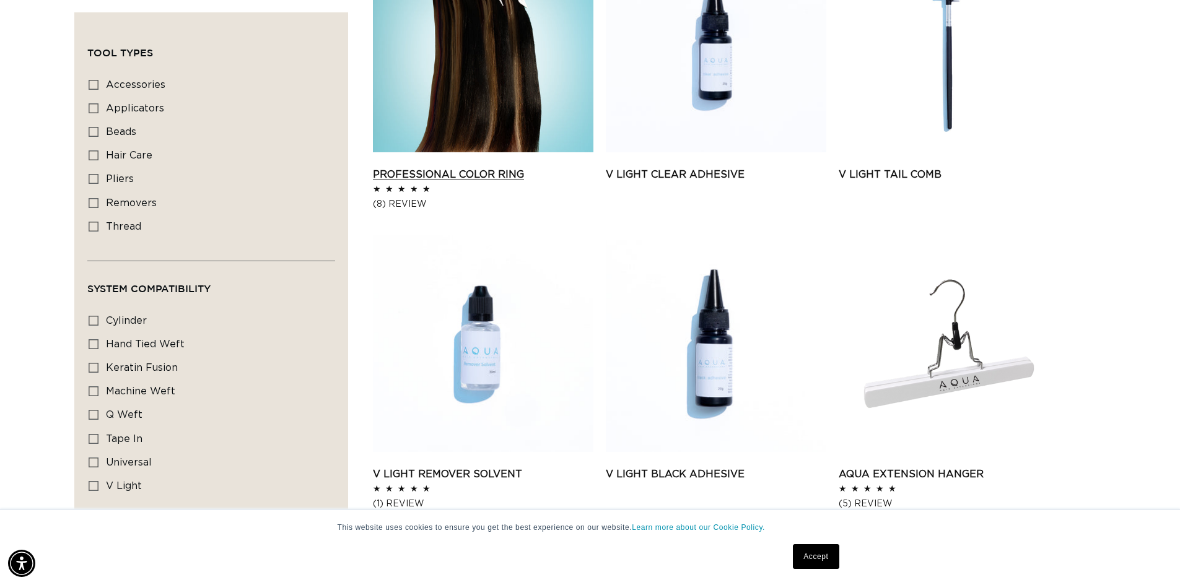
scroll to position [0, 1081]
click at [544, 182] on link "Professional Color Ring" at bounding box center [483, 174] width 220 height 15
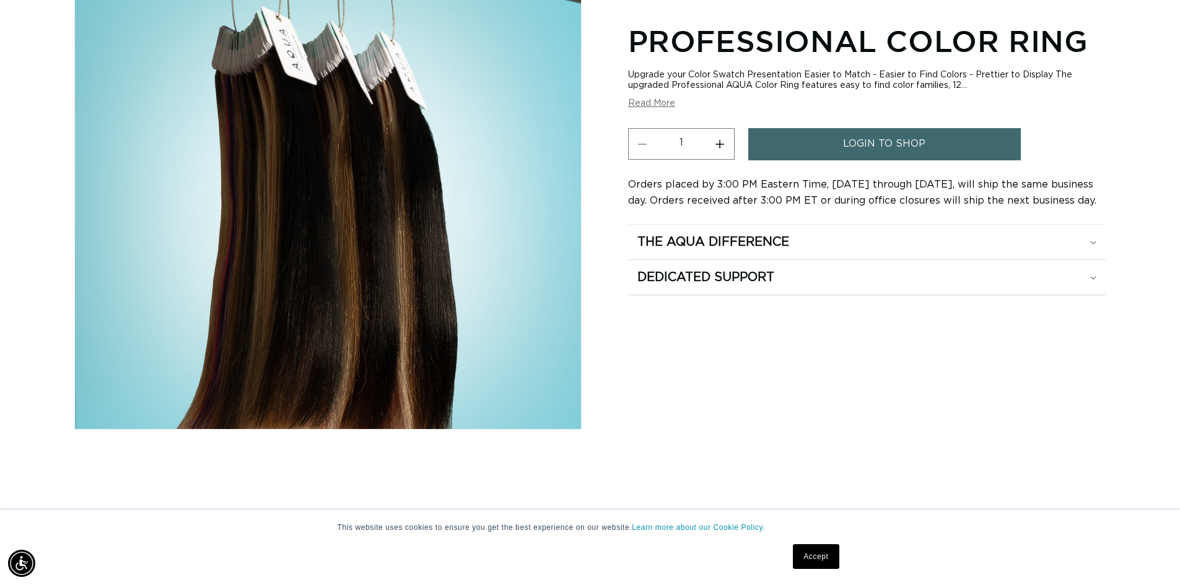
scroll to position [372, 0]
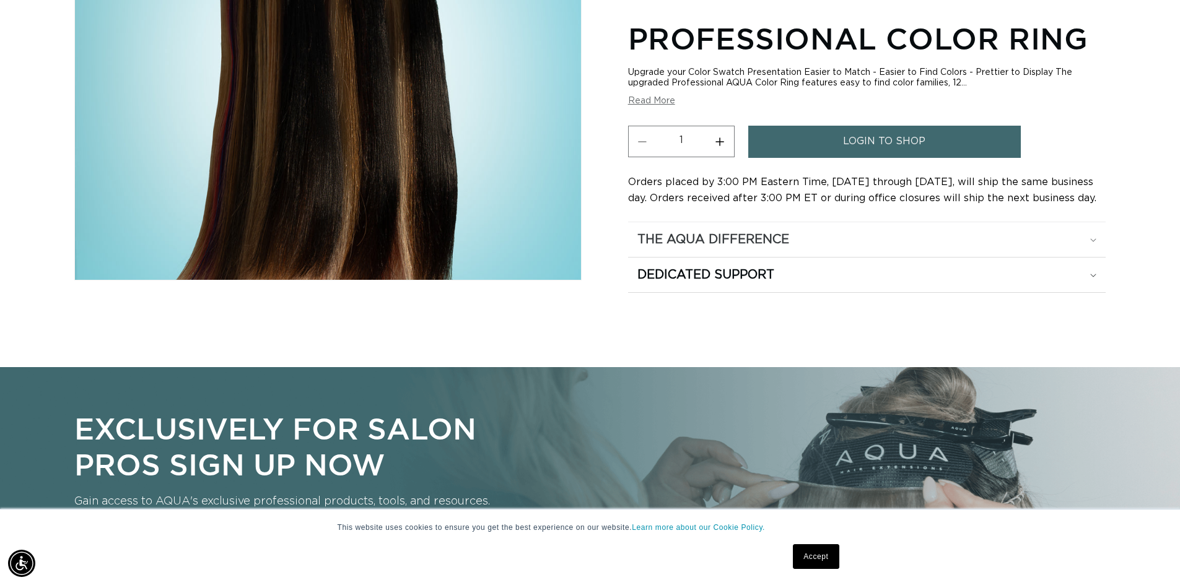
click at [804, 239] on summary "The Aqua Difference" at bounding box center [867, 239] width 478 height 35
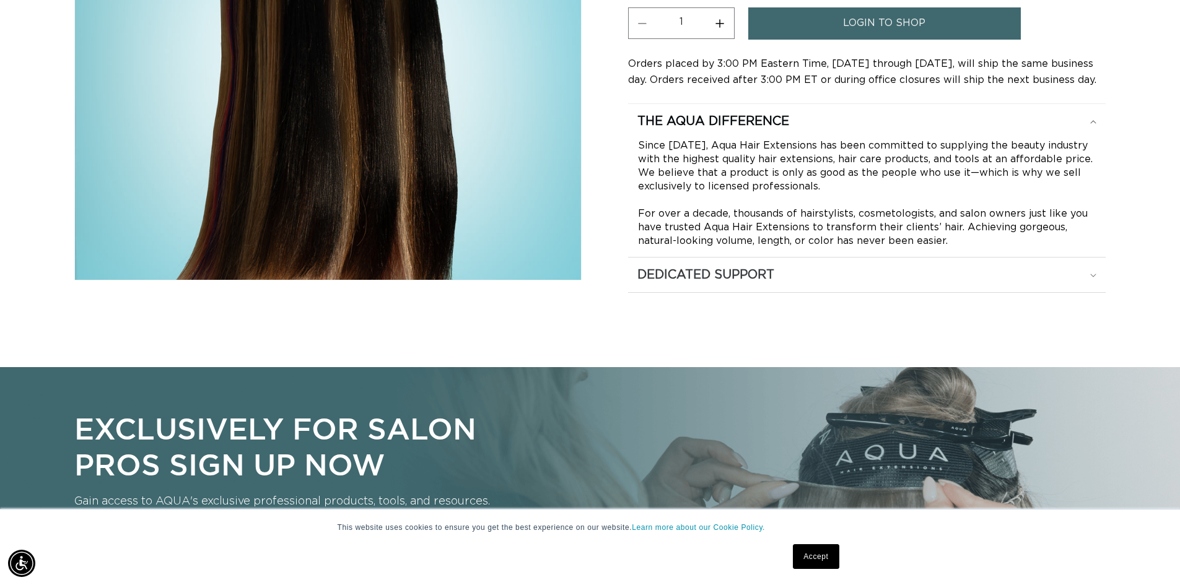
scroll to position [0, 2162]
click at [827, 283] on div "Dedicated Support" at bounding box center [866, 275] width 459 height 16
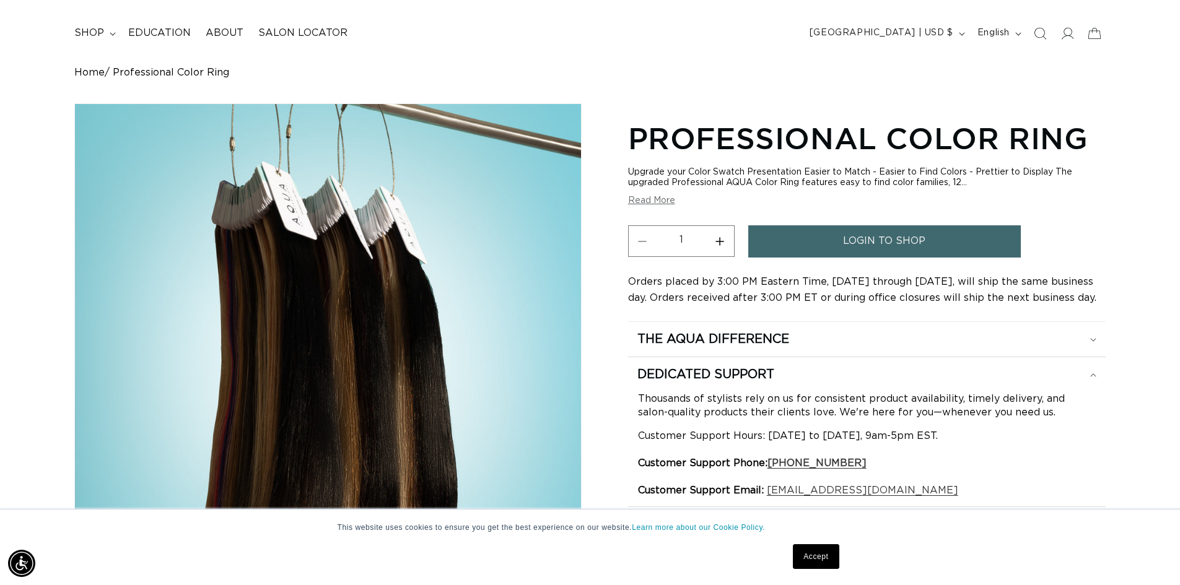
scroll to position [0, 0]
